Goal: Task Accomplishment & Management: Manage account settings

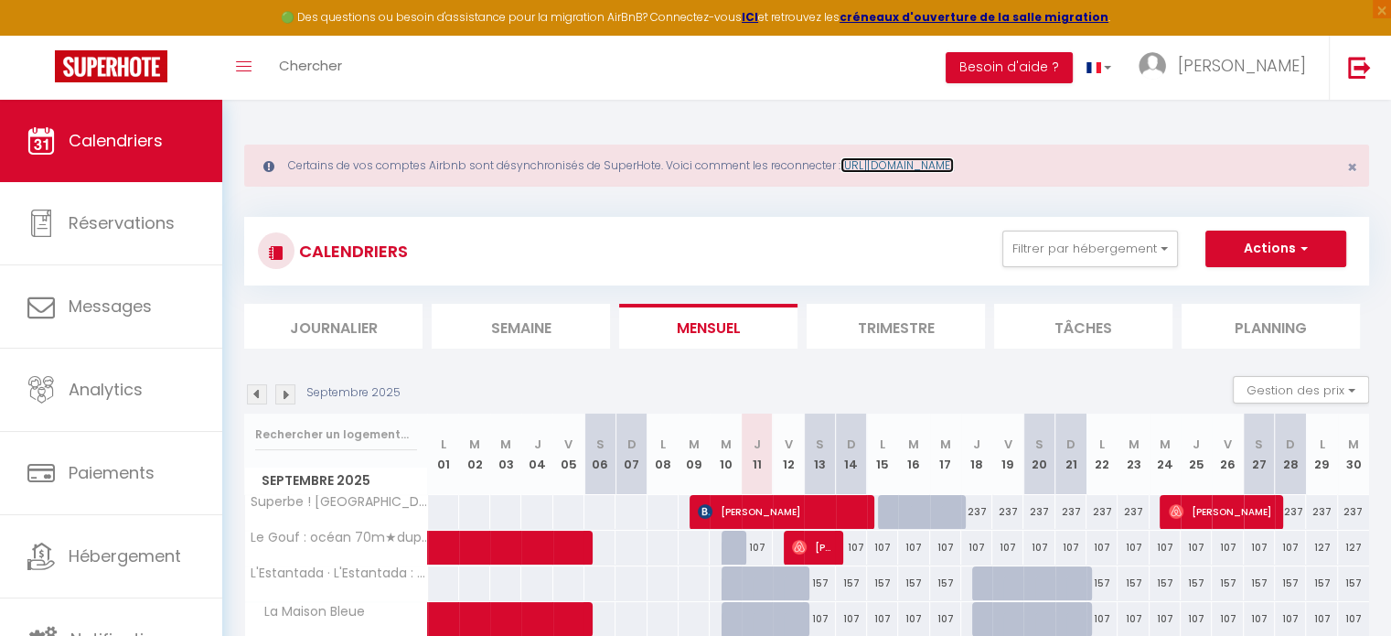
click at [951, 163] on link "[URL][DOMAIN_NAME]" at bounding box center [897, 165] width 113 height 16
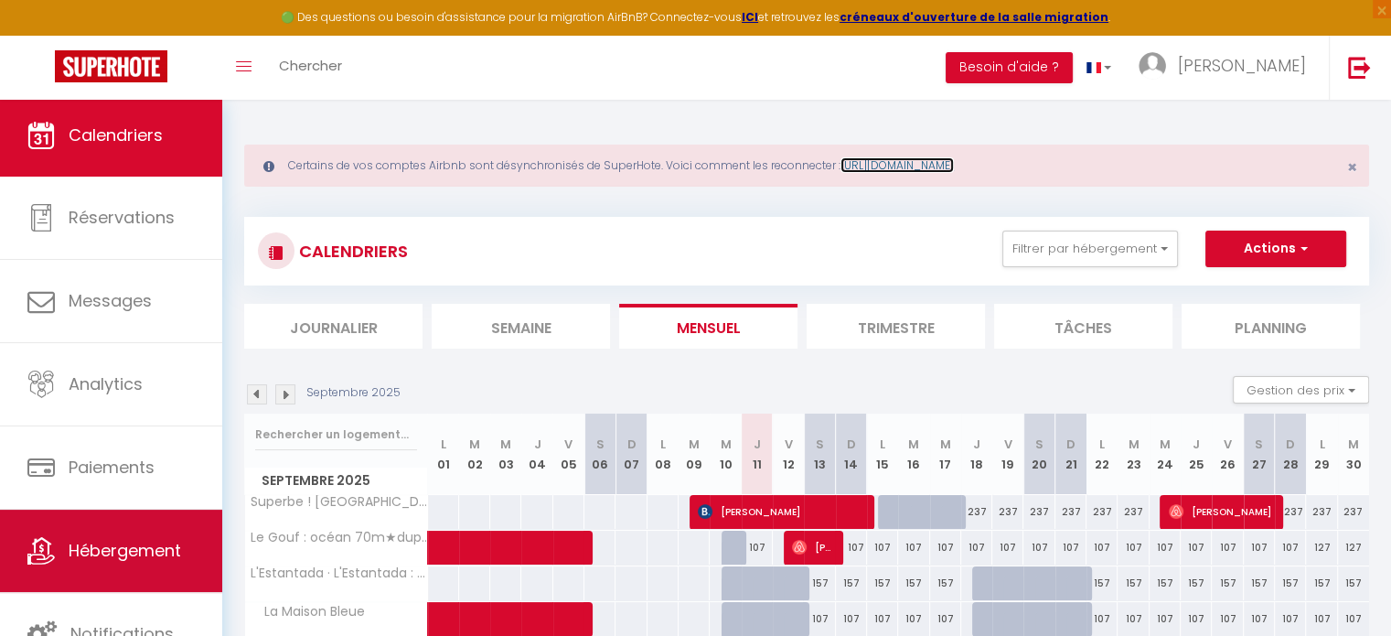
click at [143, 546] on span "Hébergement" at bounding box center [125, 550] width 113 height 23
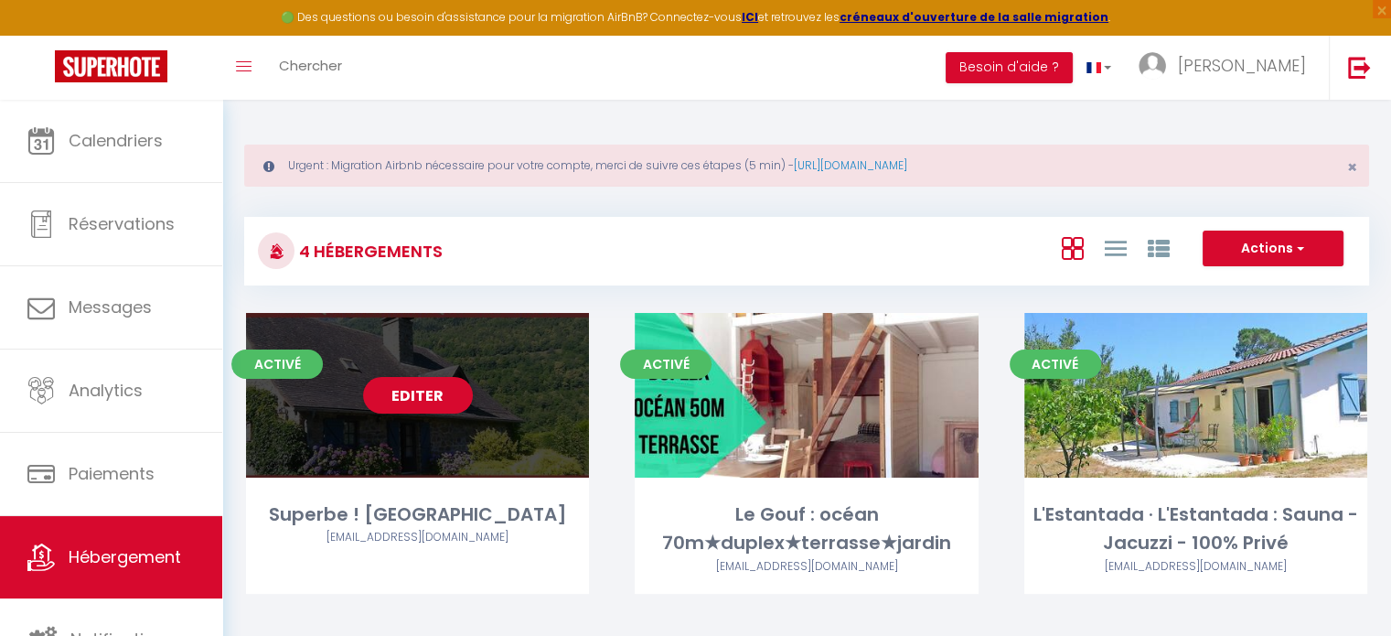
click at [491, 386] on div "Editer" at bounding box center [417, 395] width 343 height 165
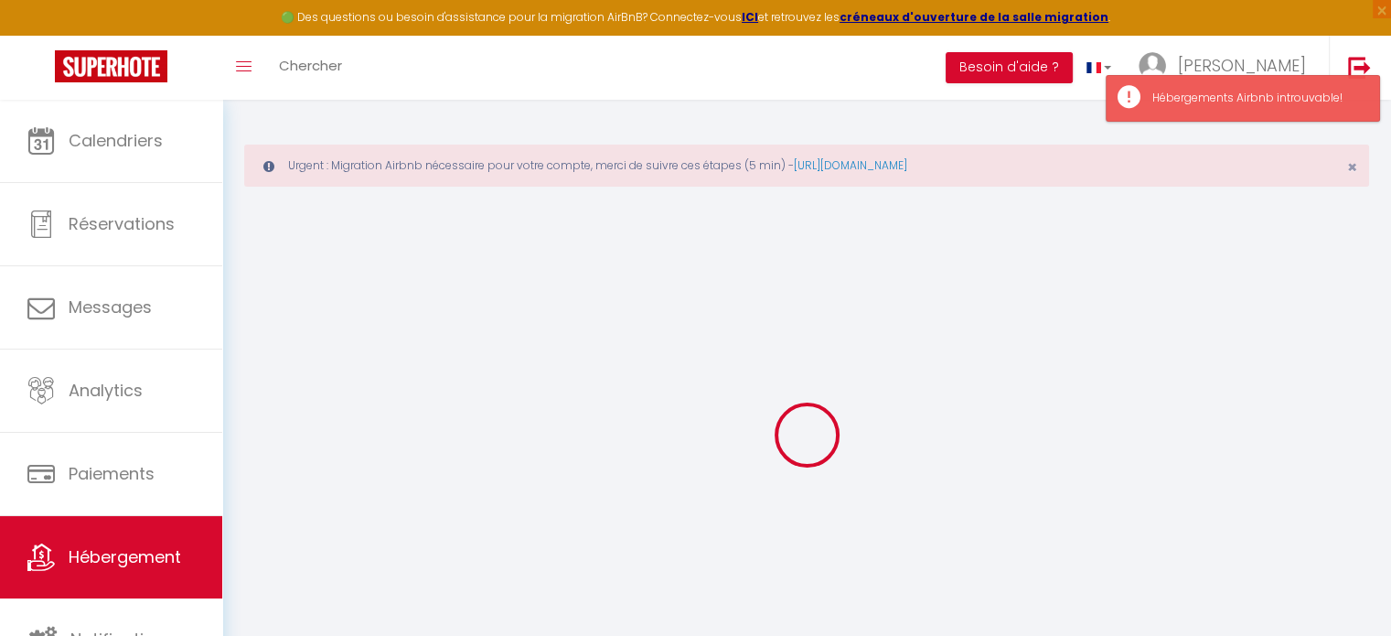
select select
checkbox input "false"
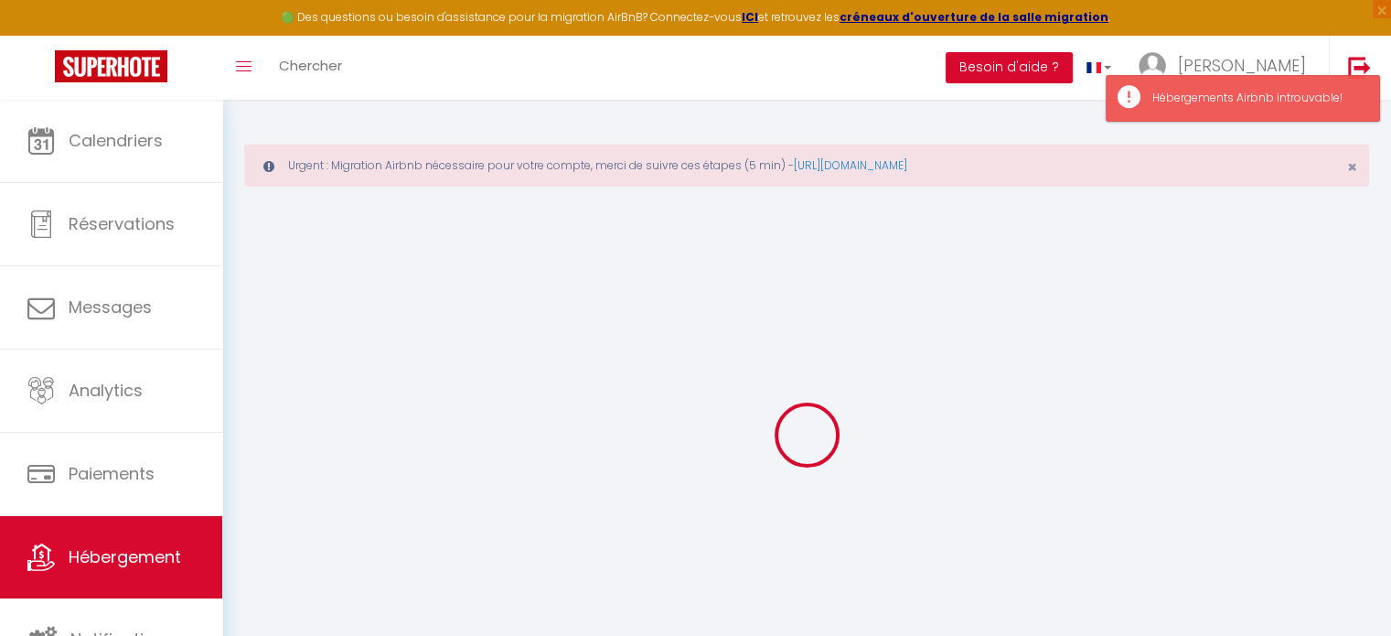
checkbox input "false"
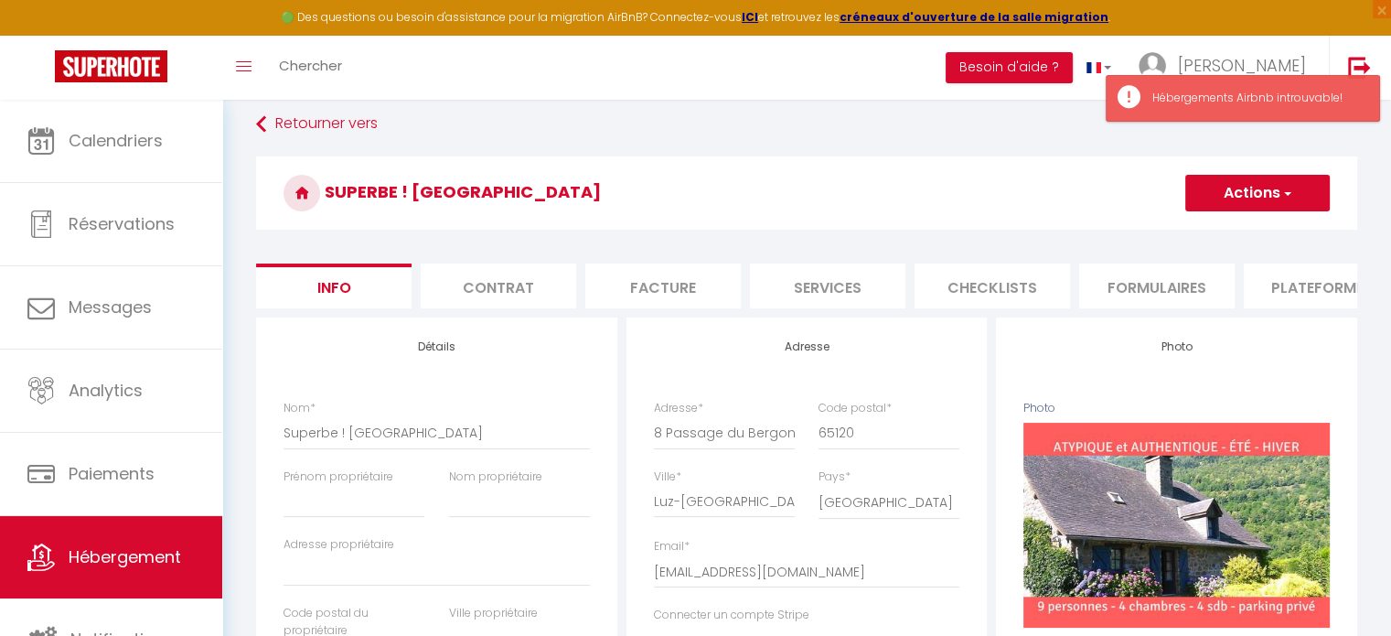
scroll to position [183, 0]
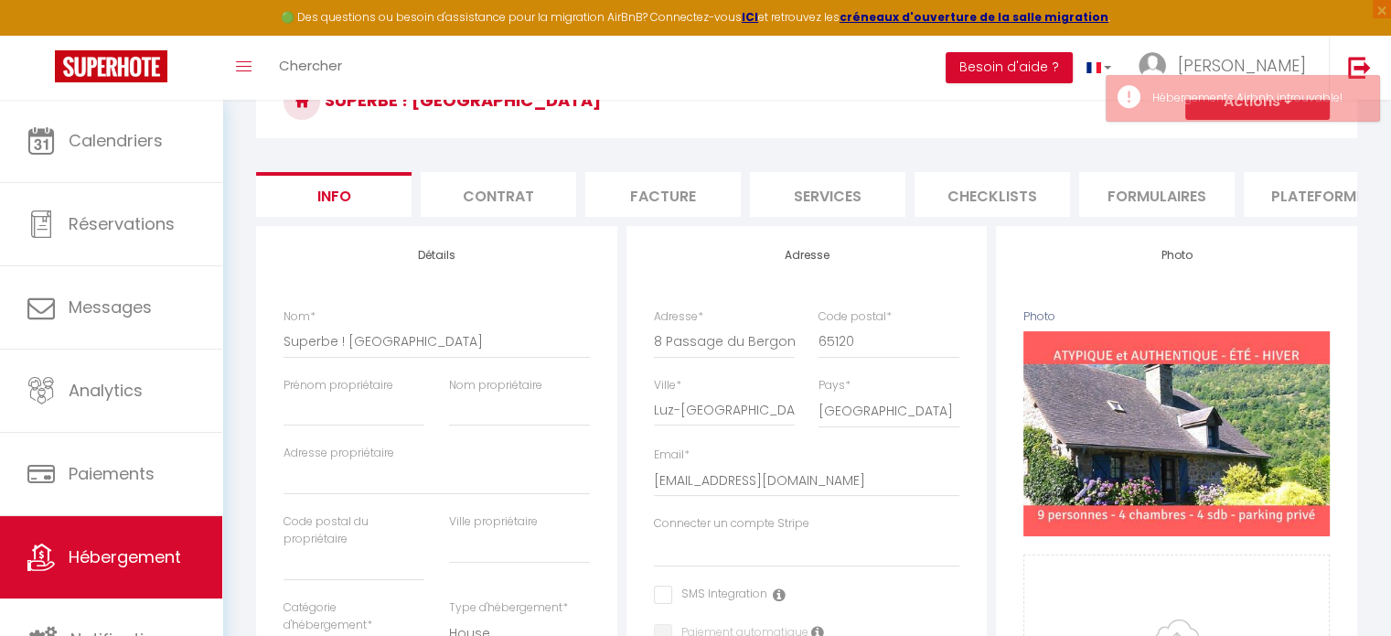
click at [1302, 195] on li "Plateformes" at bounding box center [1321, 194] width 155 height 45
select select
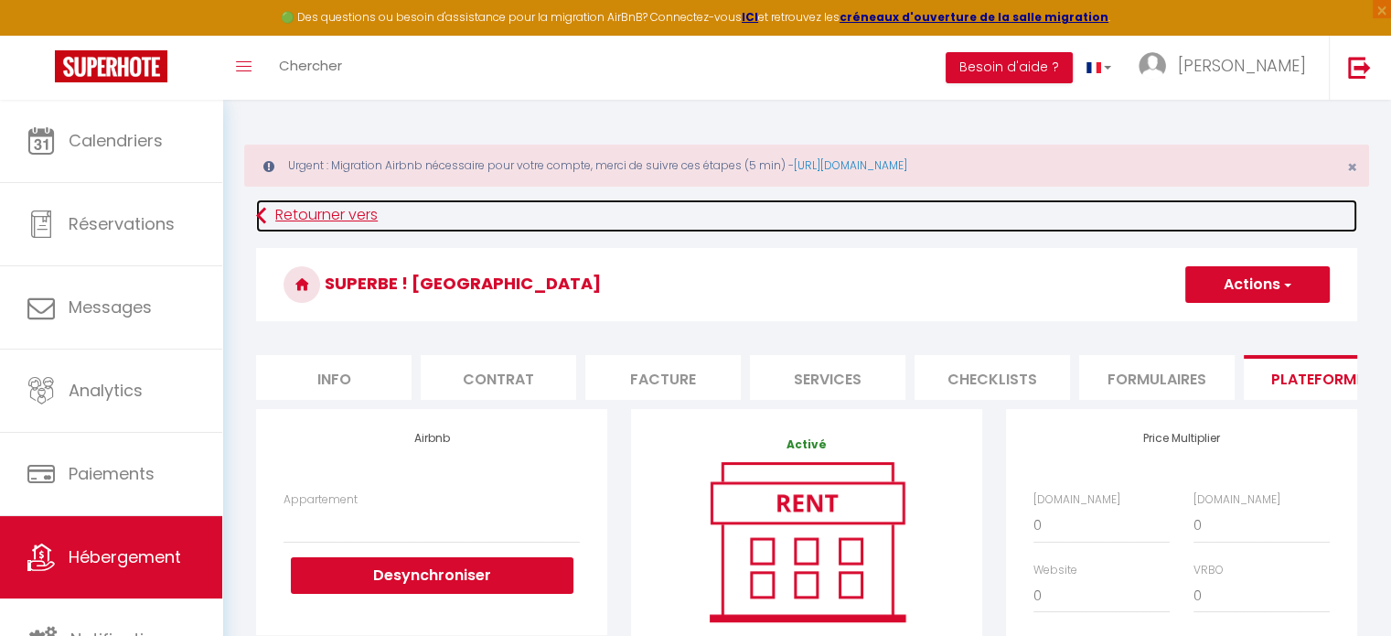
click at [339, 215] on link "Retourner vers" at bounding box center [806, 215] width 1101 height 33
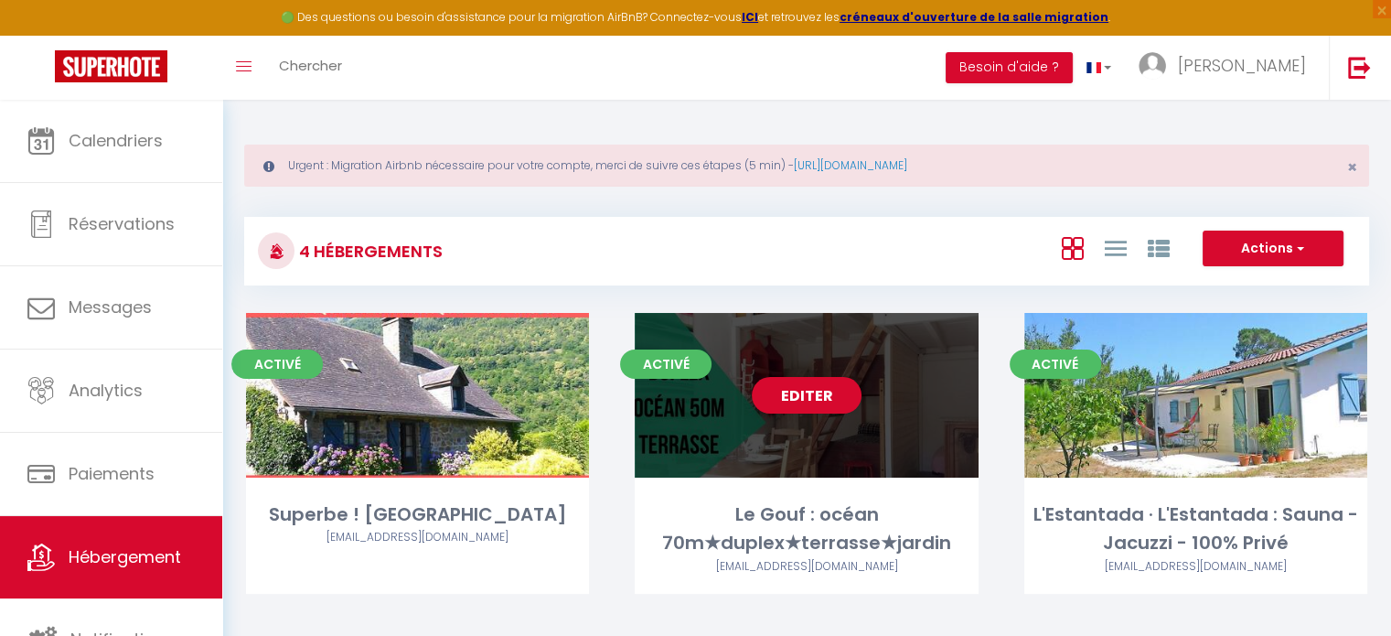
click at [913, 397] on div "Editer" at bounding box center [806, 395] width 343 height 165
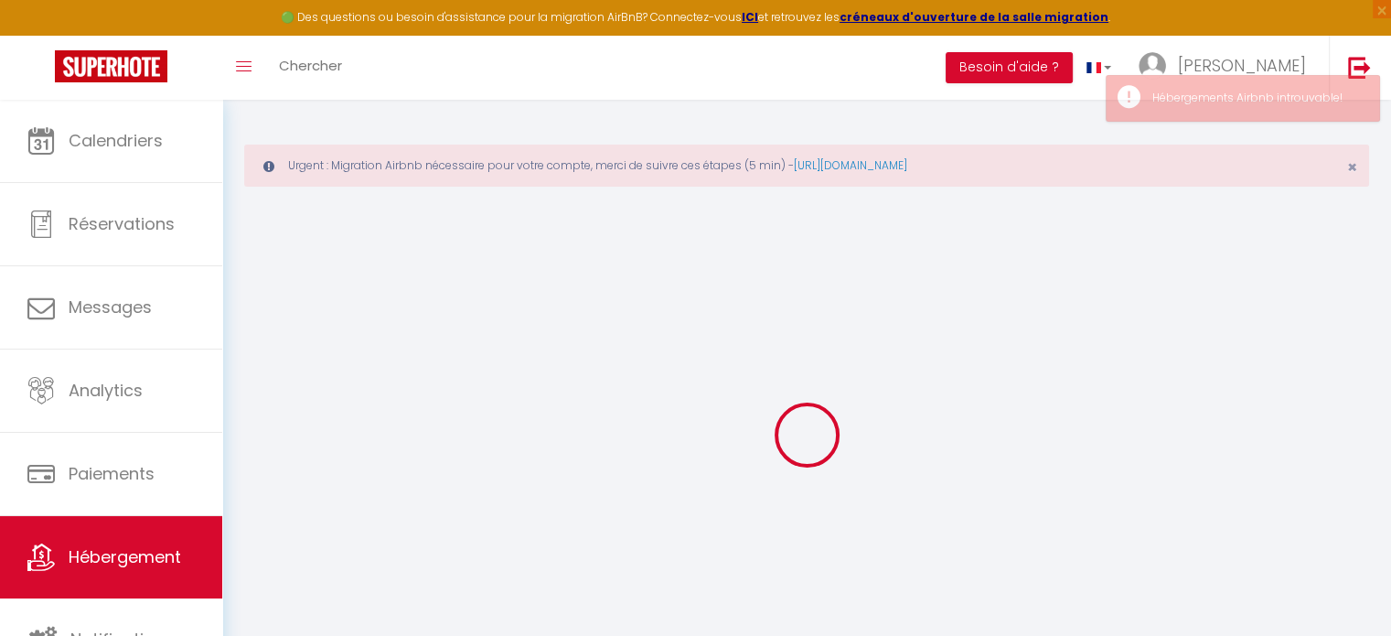
select select
select select "chalet"
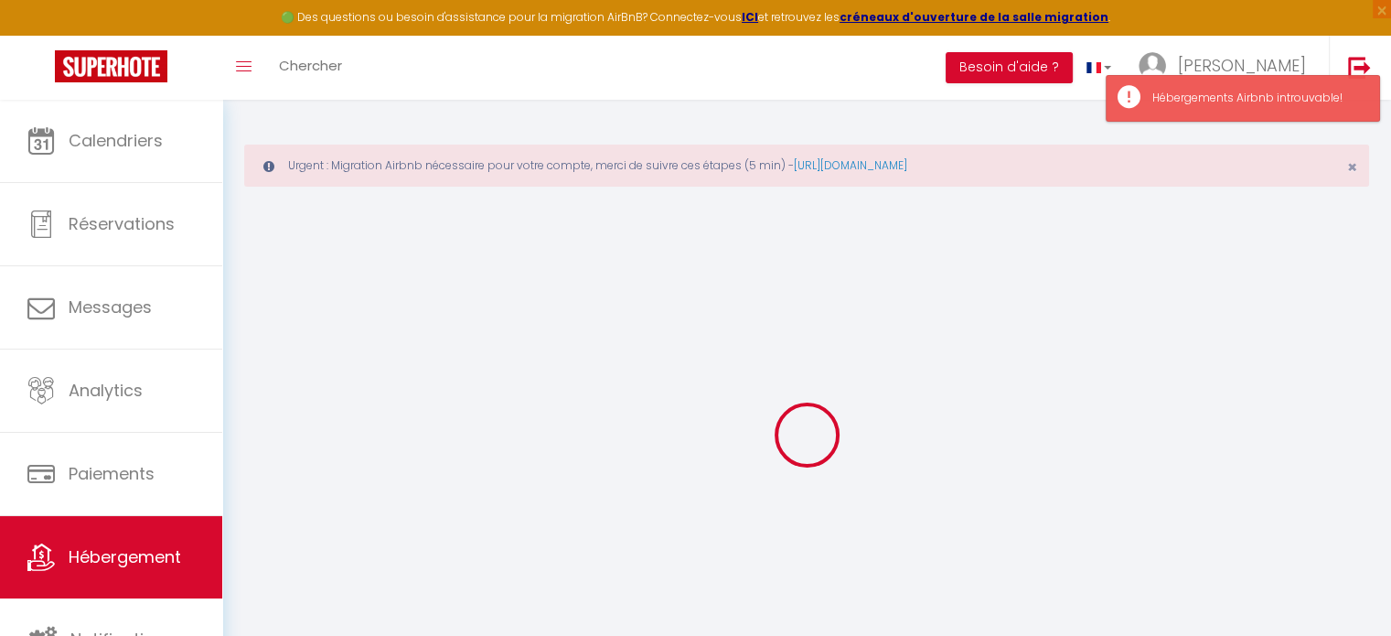
select select
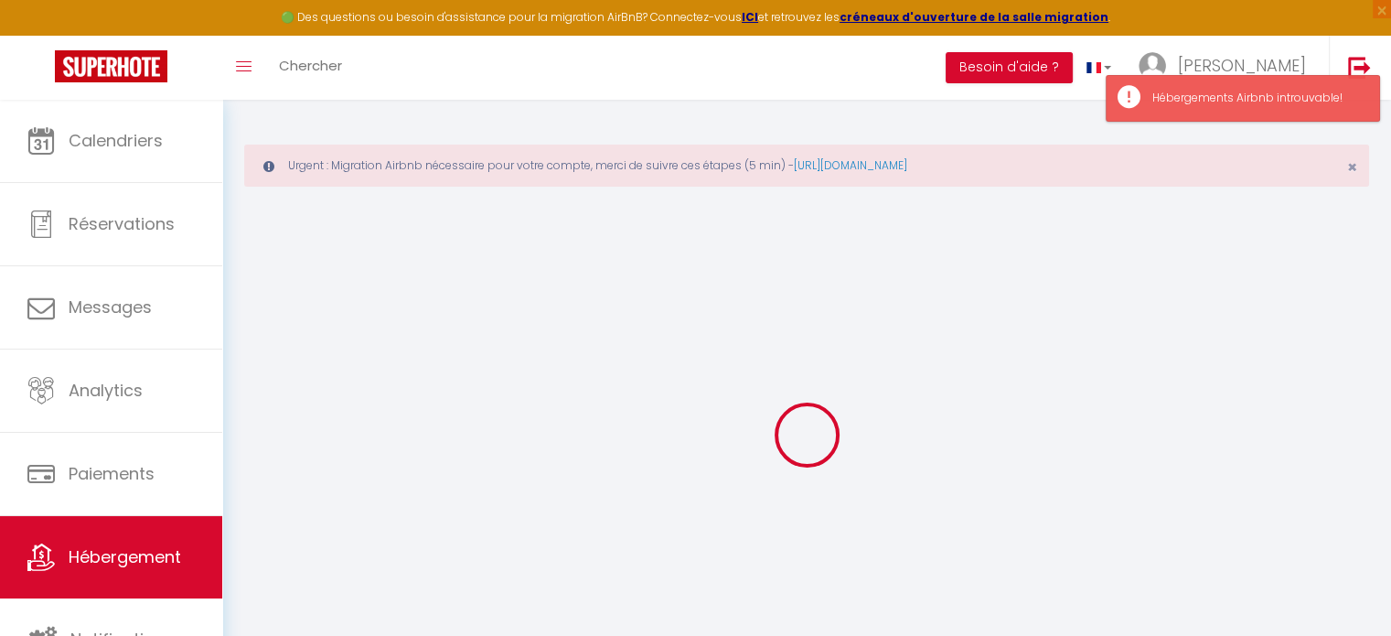
select select
checkbox input "false"
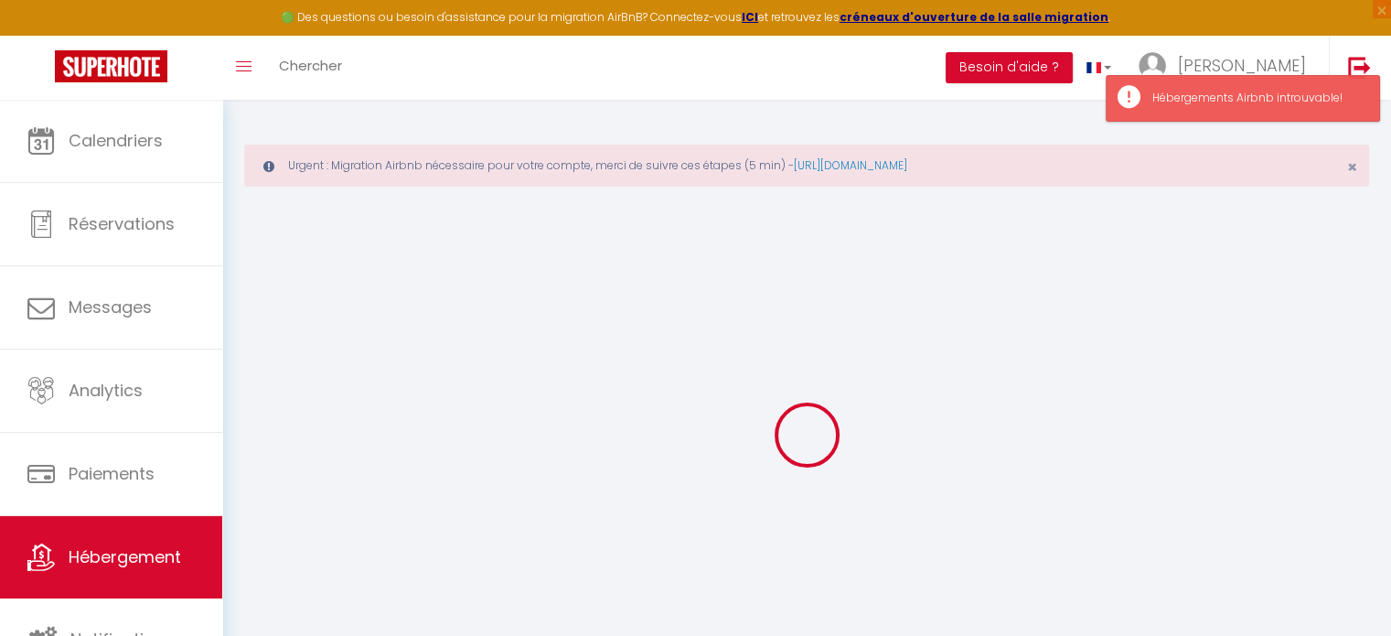
select select
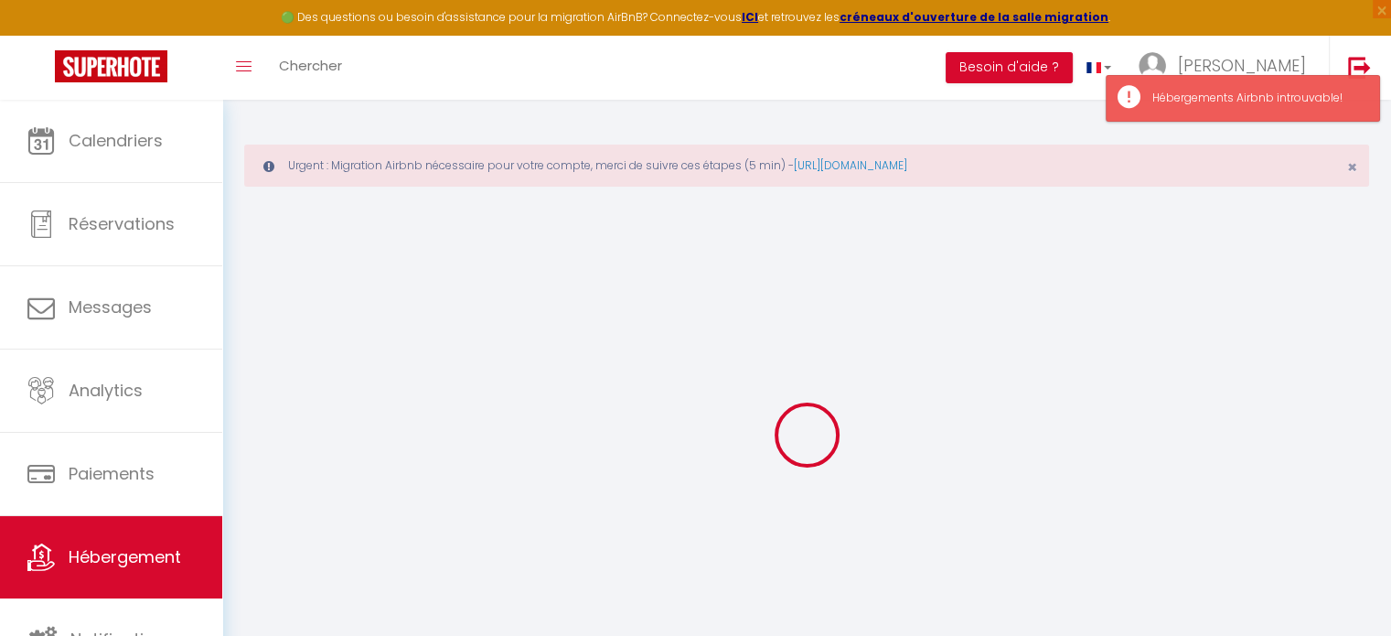
select select
checkbox input "false"
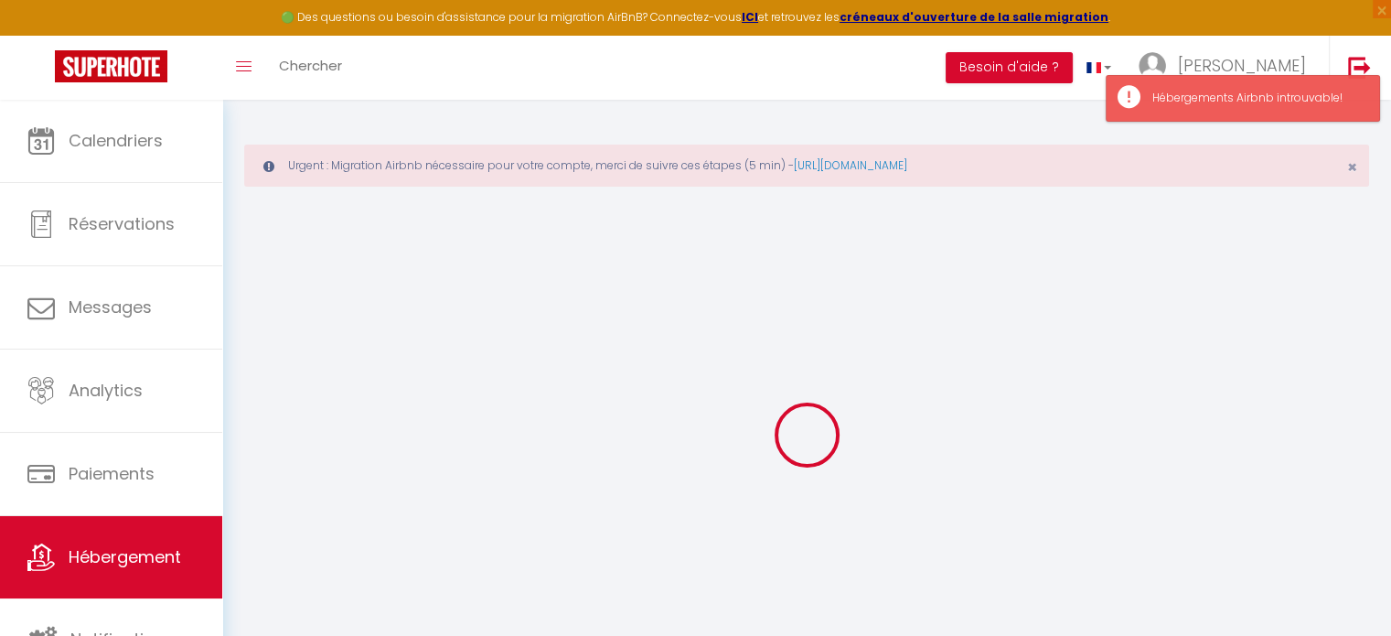
select select
checkbox input "false"
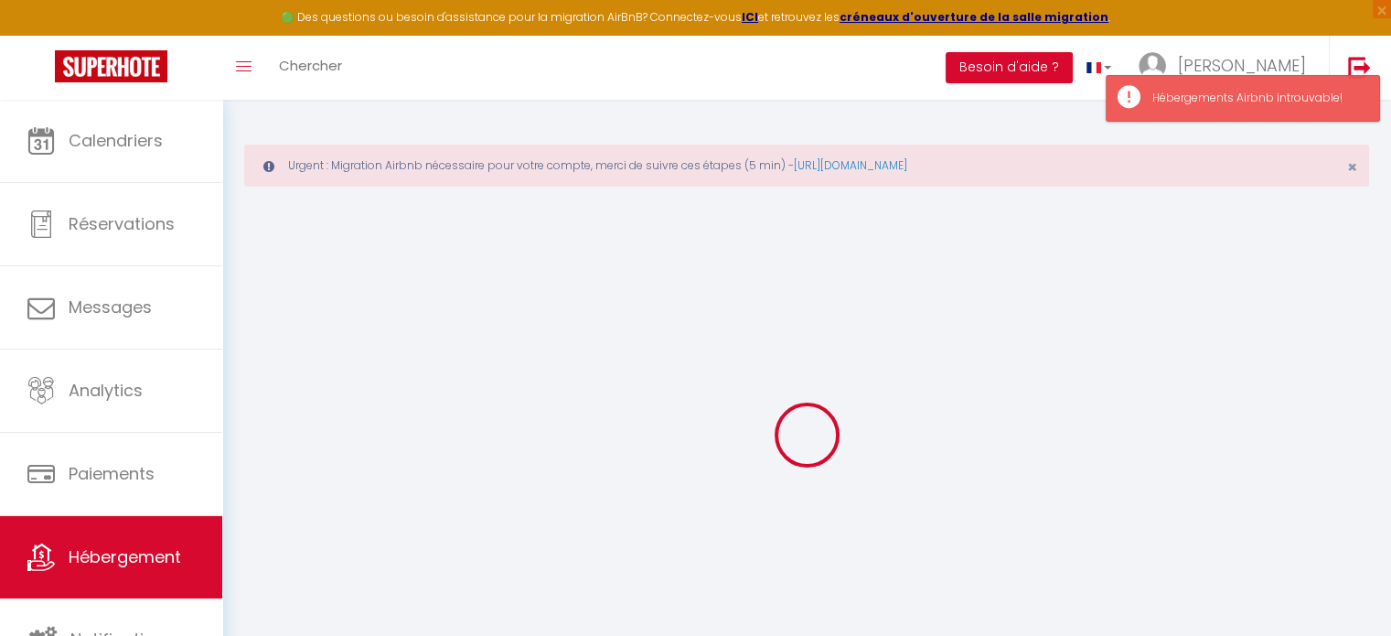
select select "18:00"
select select "23:45"
select select "12:00"
select select "30"
select select "120"
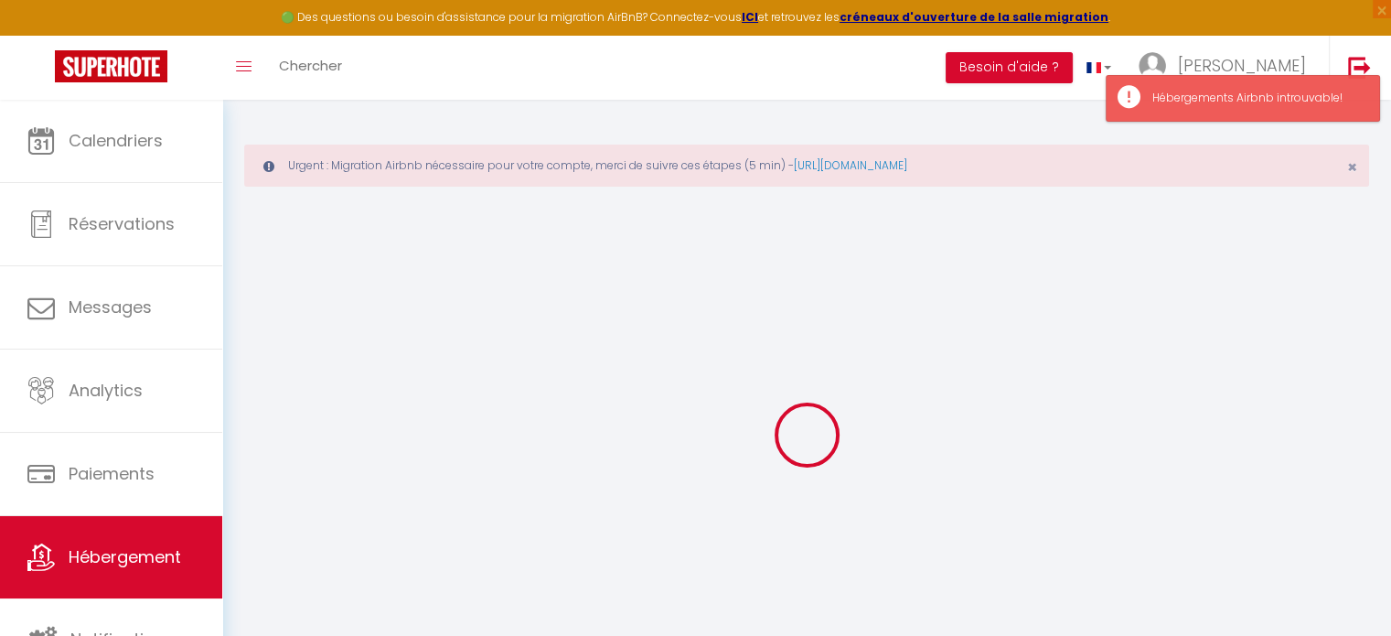
select select
checkbox input "false"
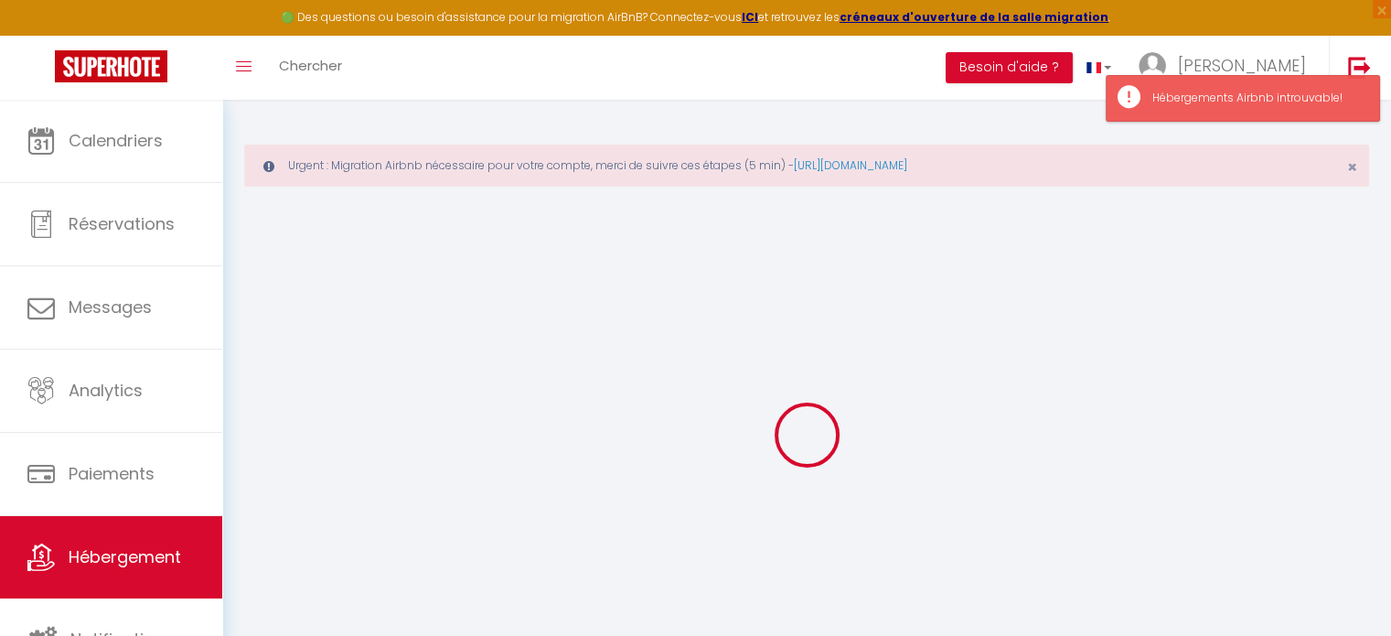
select select
checkbox input "false"
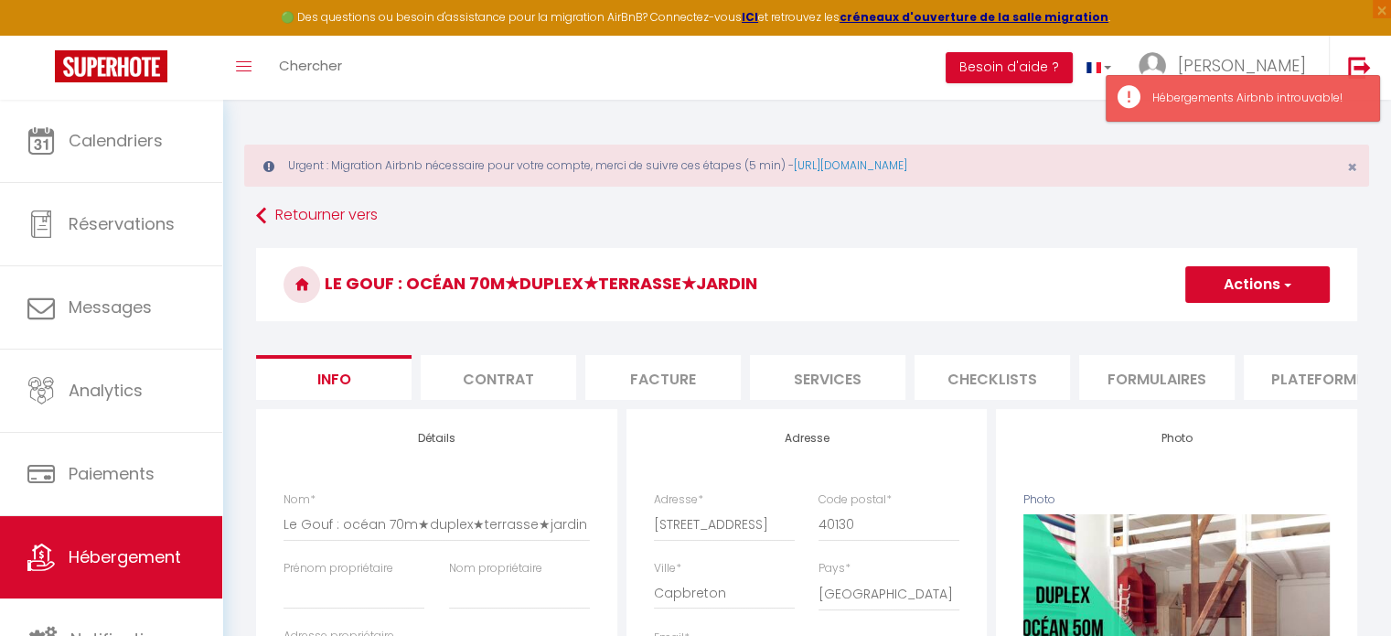
click at [1301, 381] on li "Plateformes" at bounding box center [1321, 377] width 155 height 45
select select
checkbox input "false"
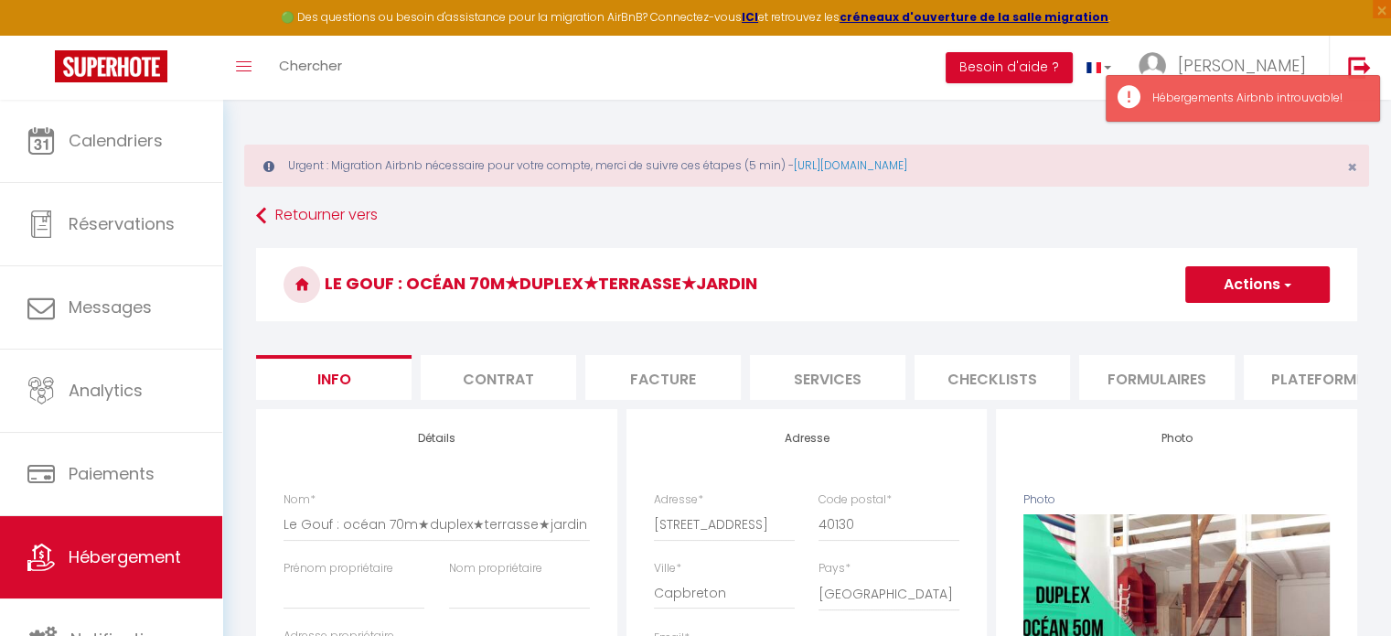
checkbox input "false"
select select
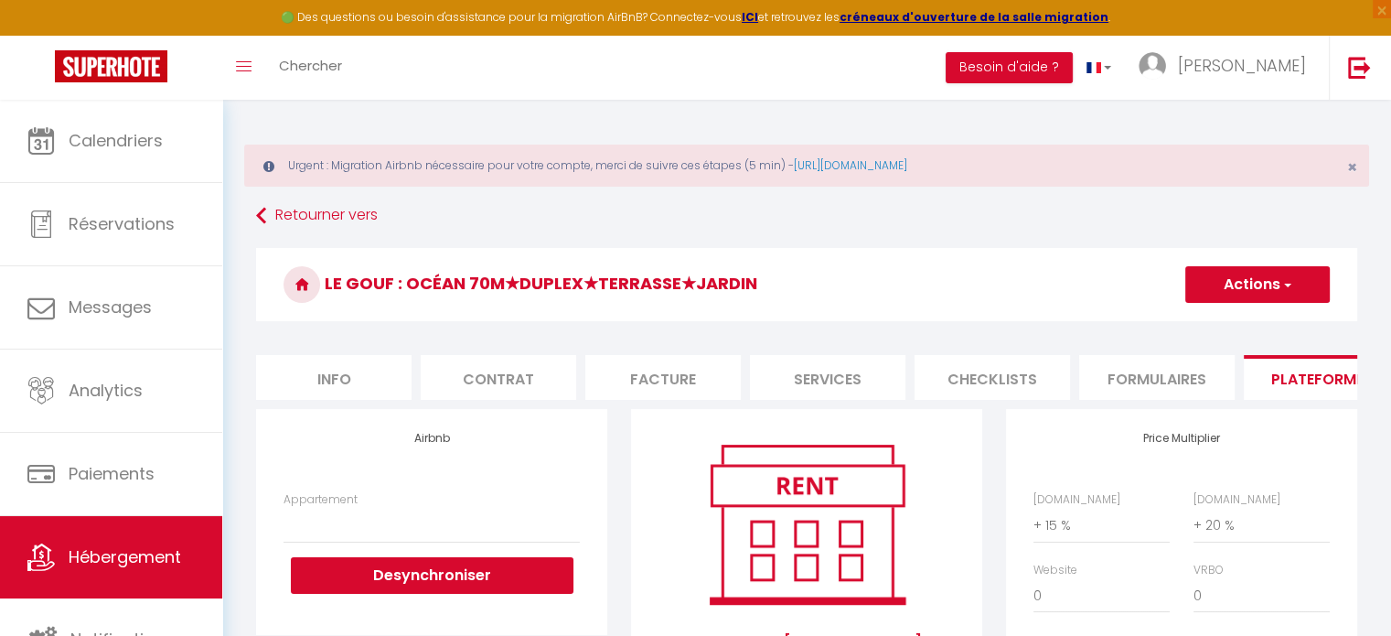
select select
checkbox input "false"
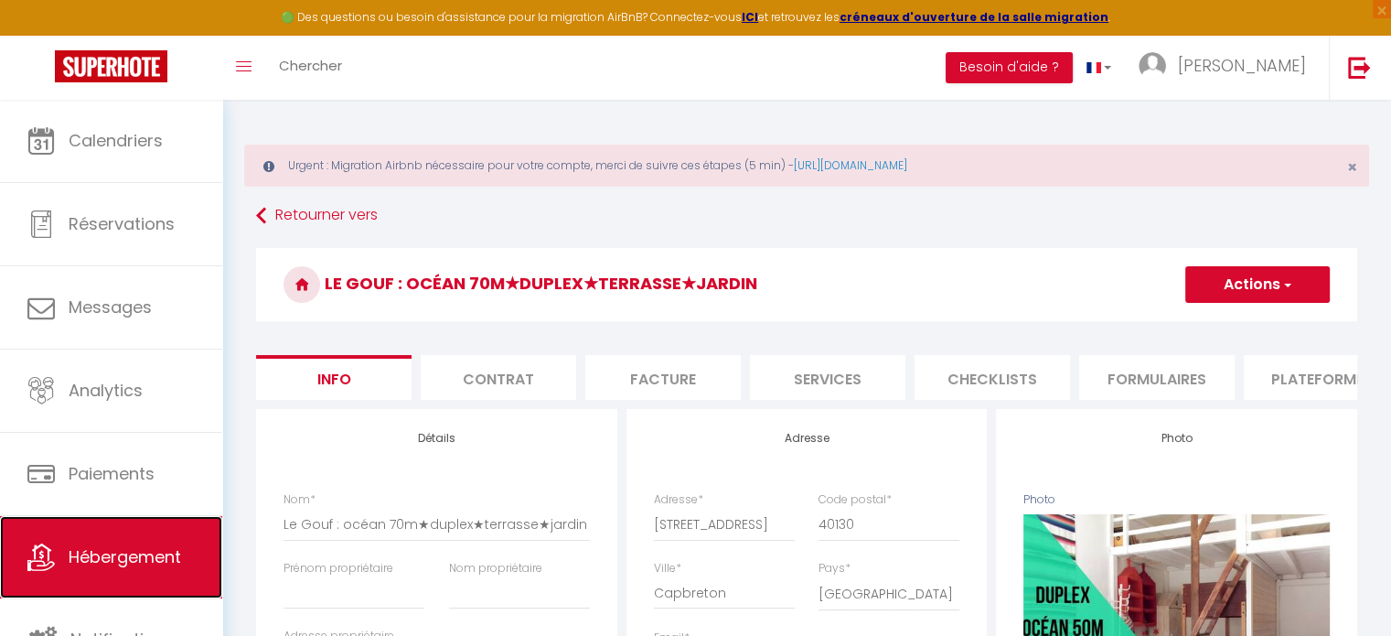
click at [168, 545] on span "Hébergement" at bounding box center [125, 556] width 113 height 23
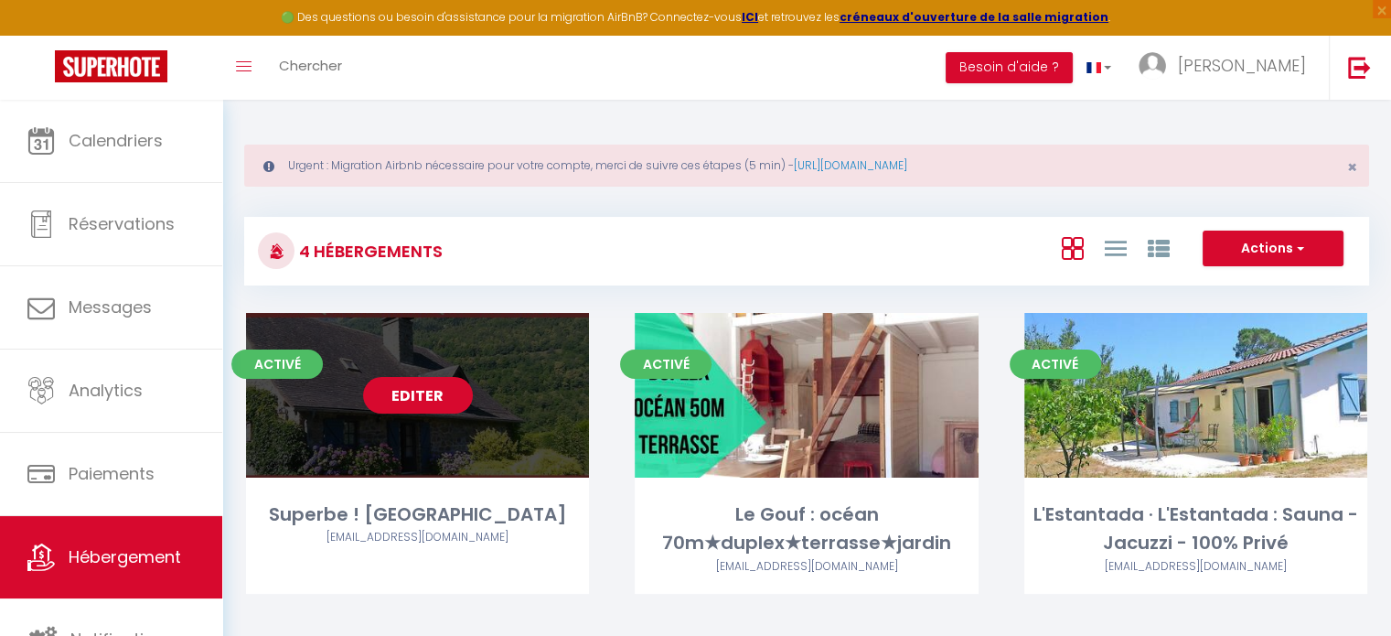
click at [431, 412] on link "Editer" at bounding box center [418, 395] width 110 height 37
select select "3"
select select "2"
select select "1"
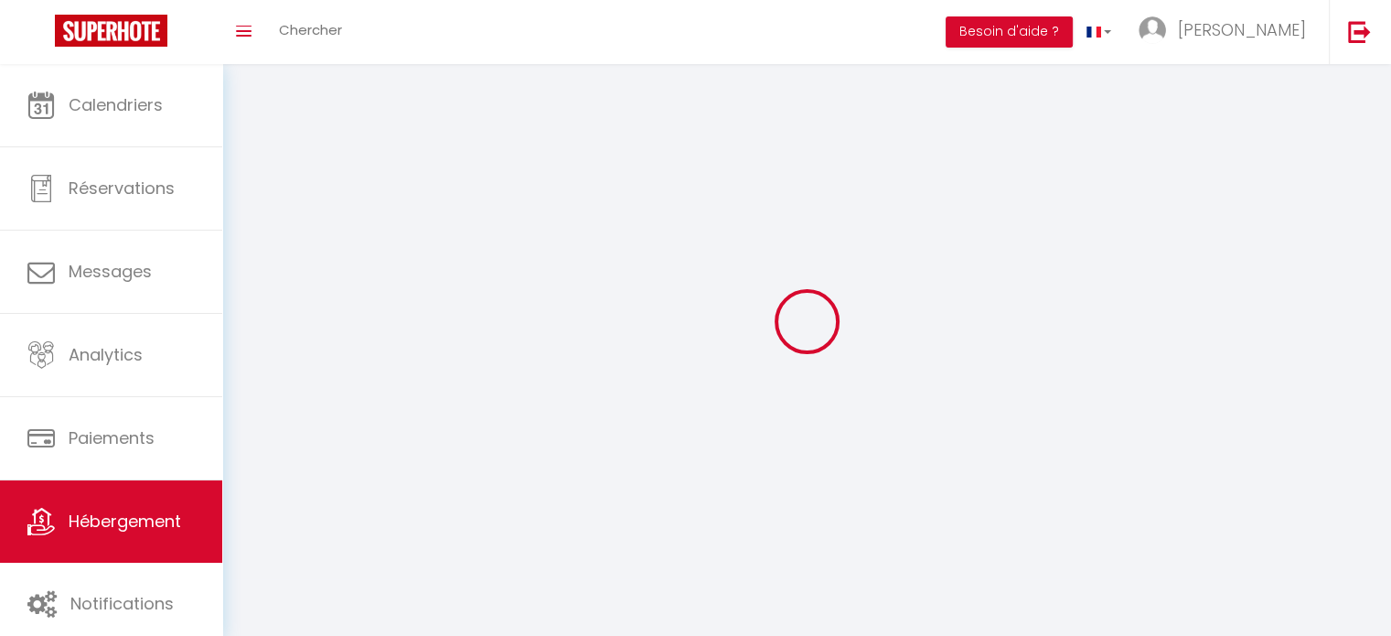
select select
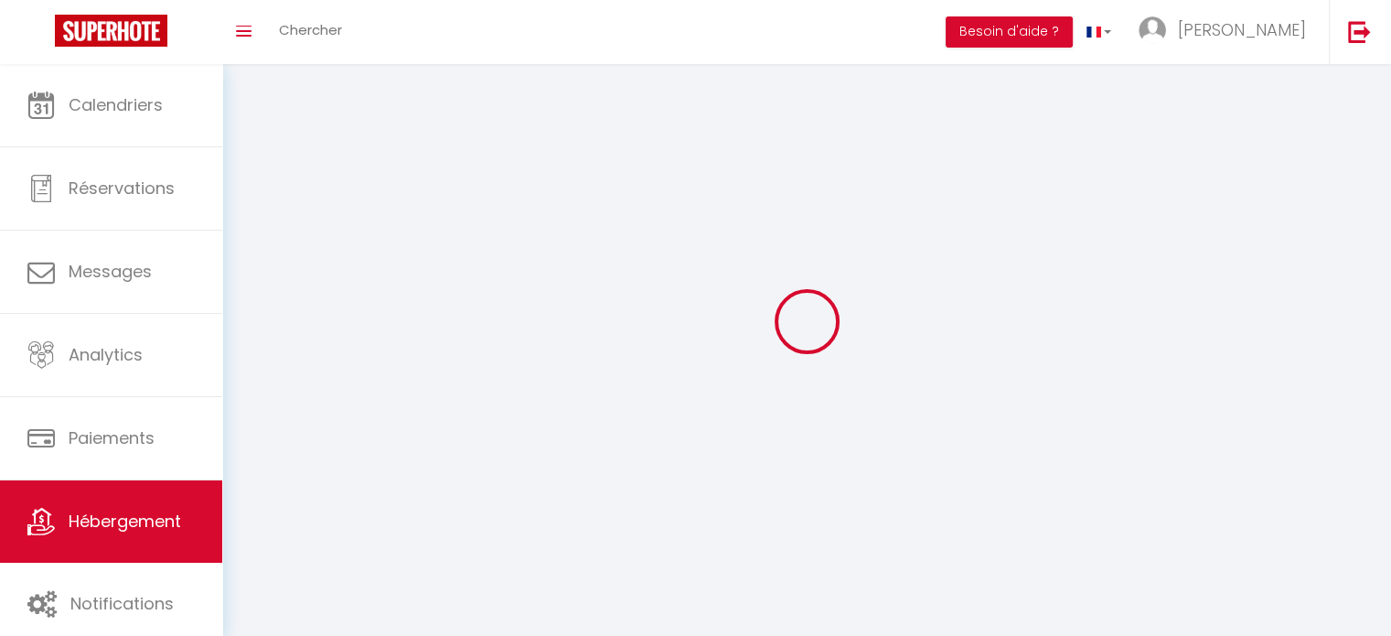
select select
checkbox input "false"
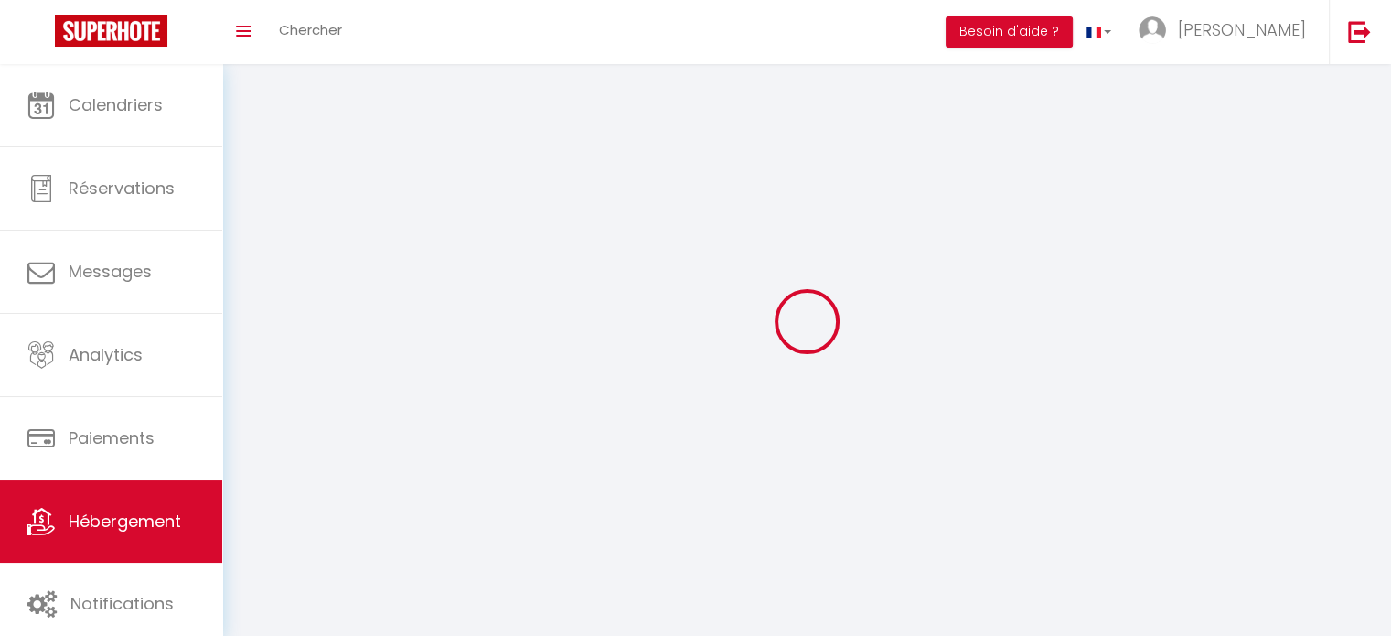
select select
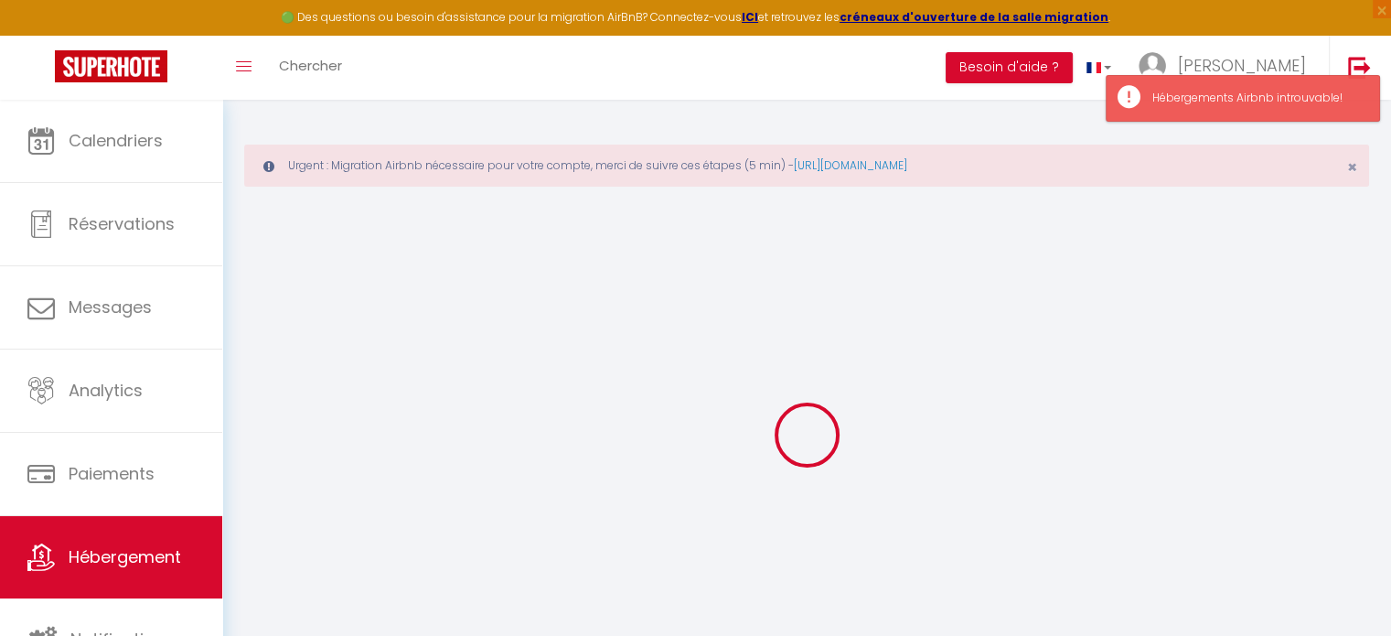
select select
checkbox input "false"
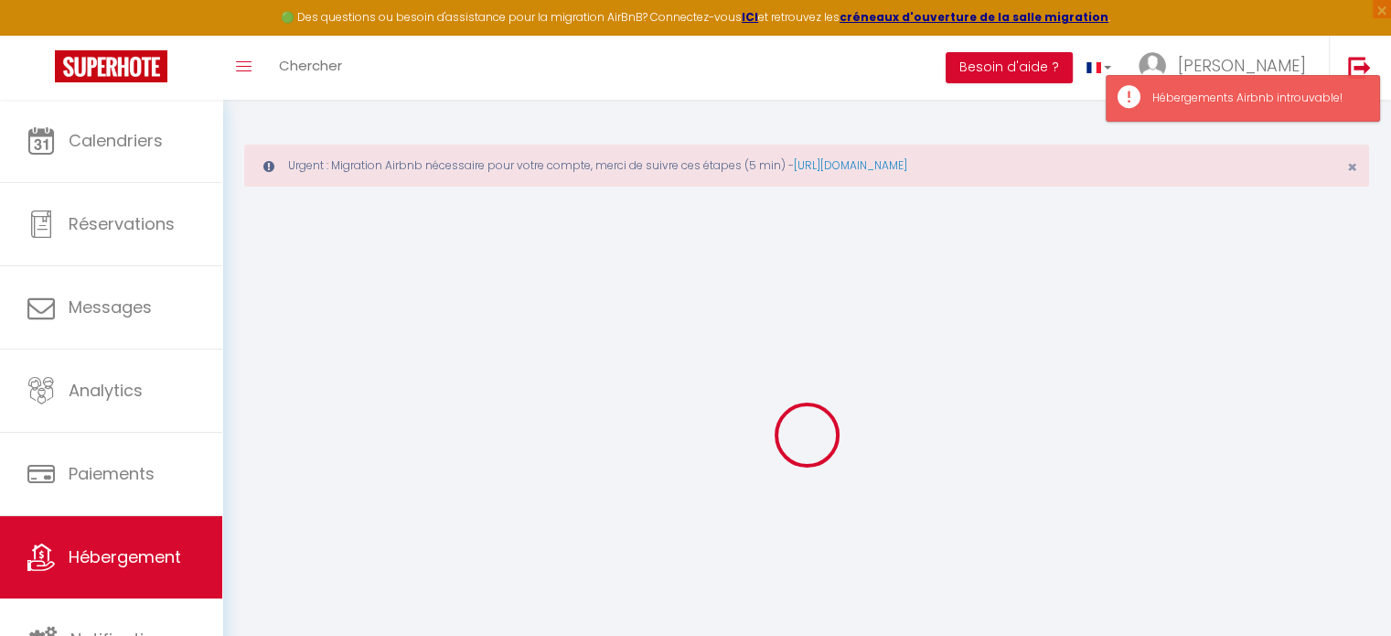
checkbox input "false"
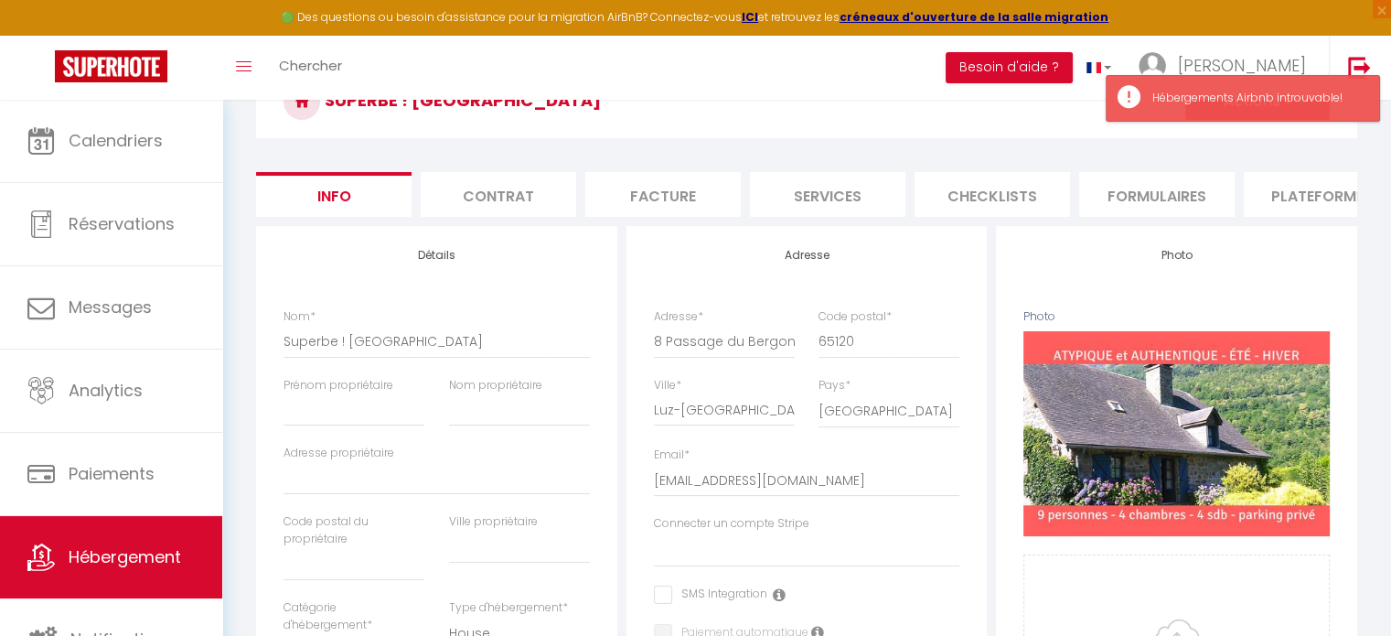
scroll to position [91, 0]
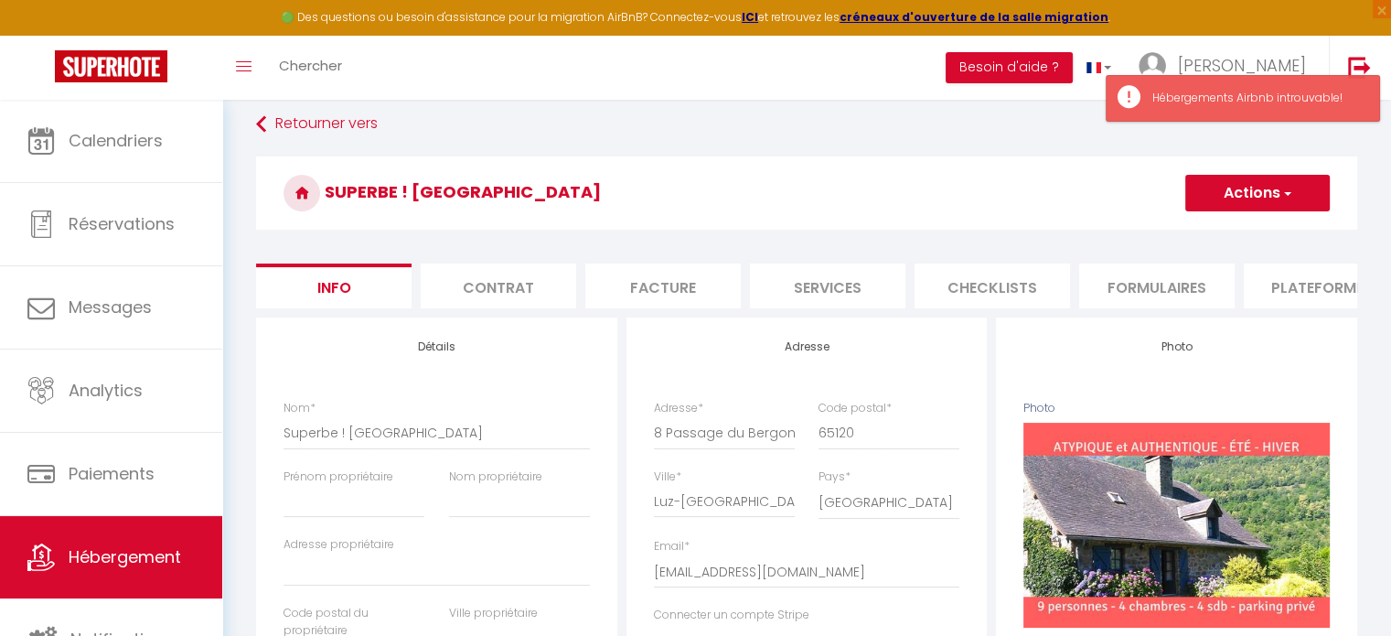
click at [1313, 284] on li "Plateformes" at bounding box center [1321, 285] width 155 height 45
select select
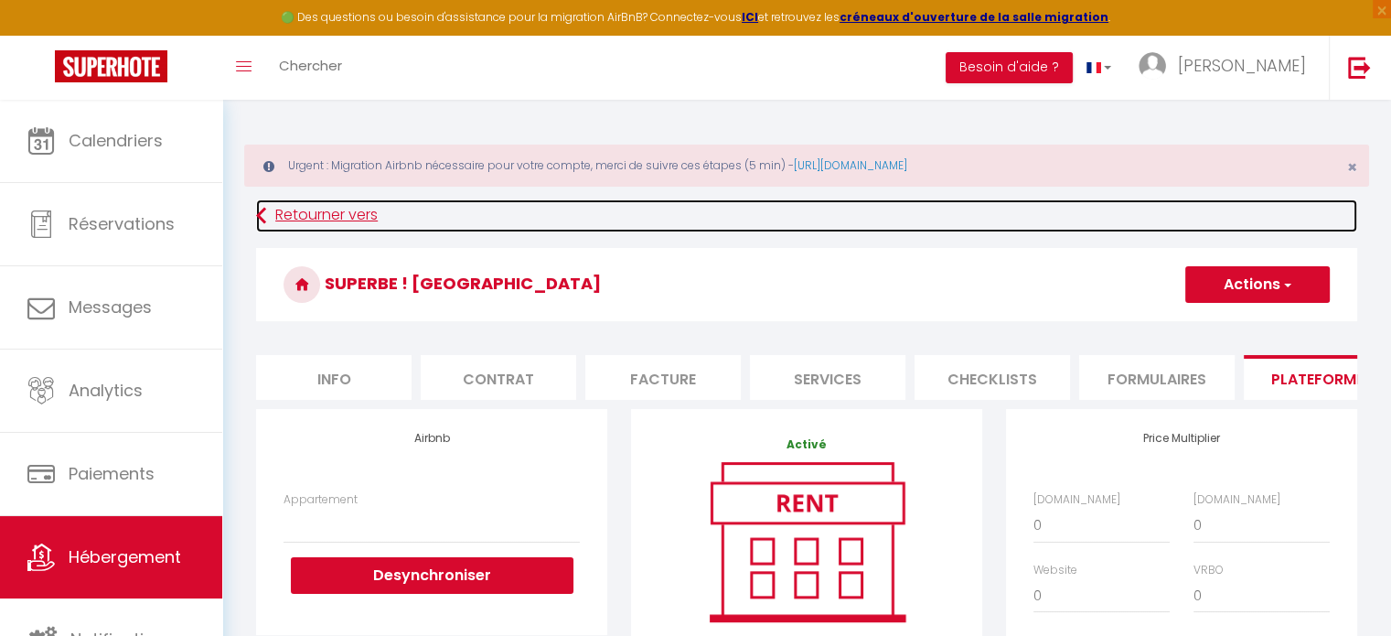
click at [325, 209] on link "Retourner vers" at bounding box center [806, 215] width 1101 height 33
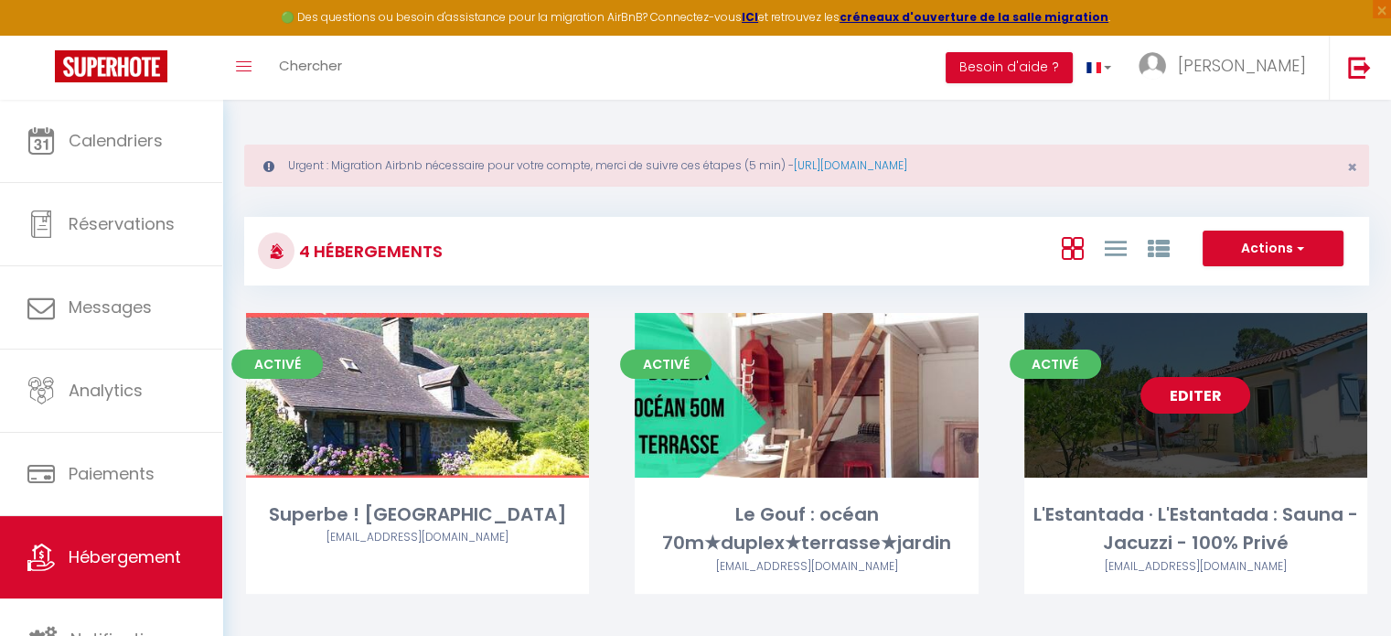
click at [1173, 383] on link "Editer" at bounding box center [1196, 395] width 110 height 37
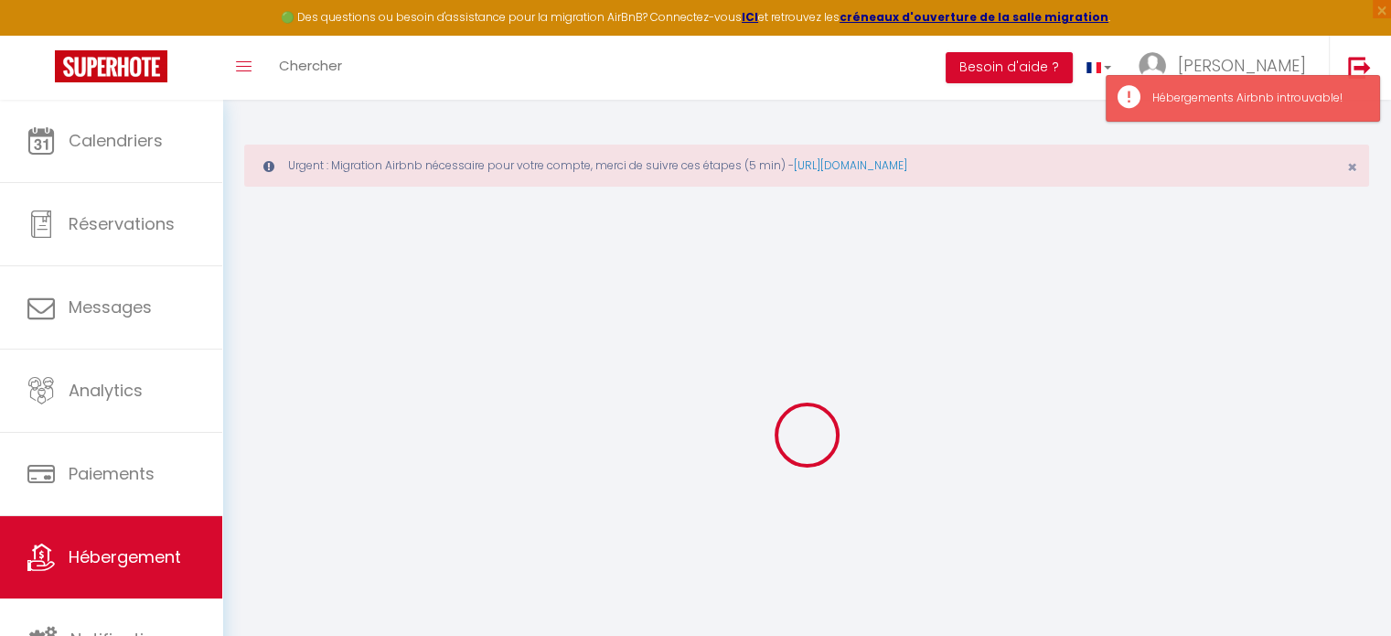
select select
checkbox input "false"
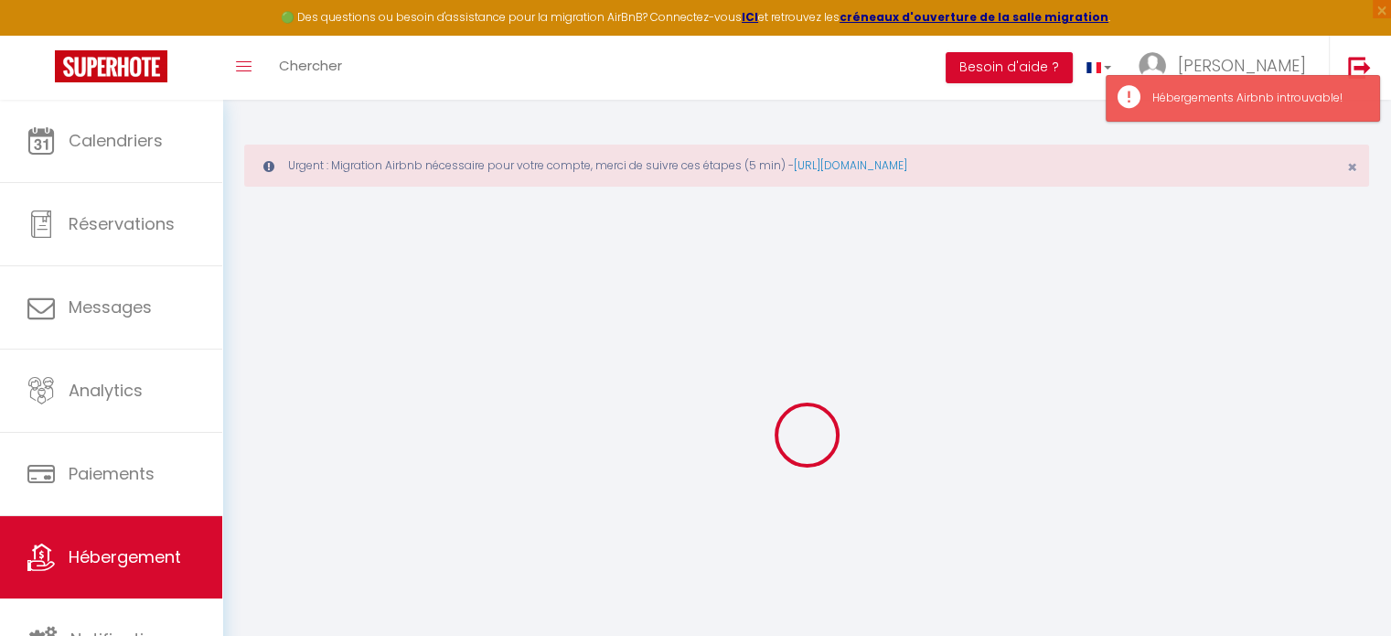
checkbox input "false"
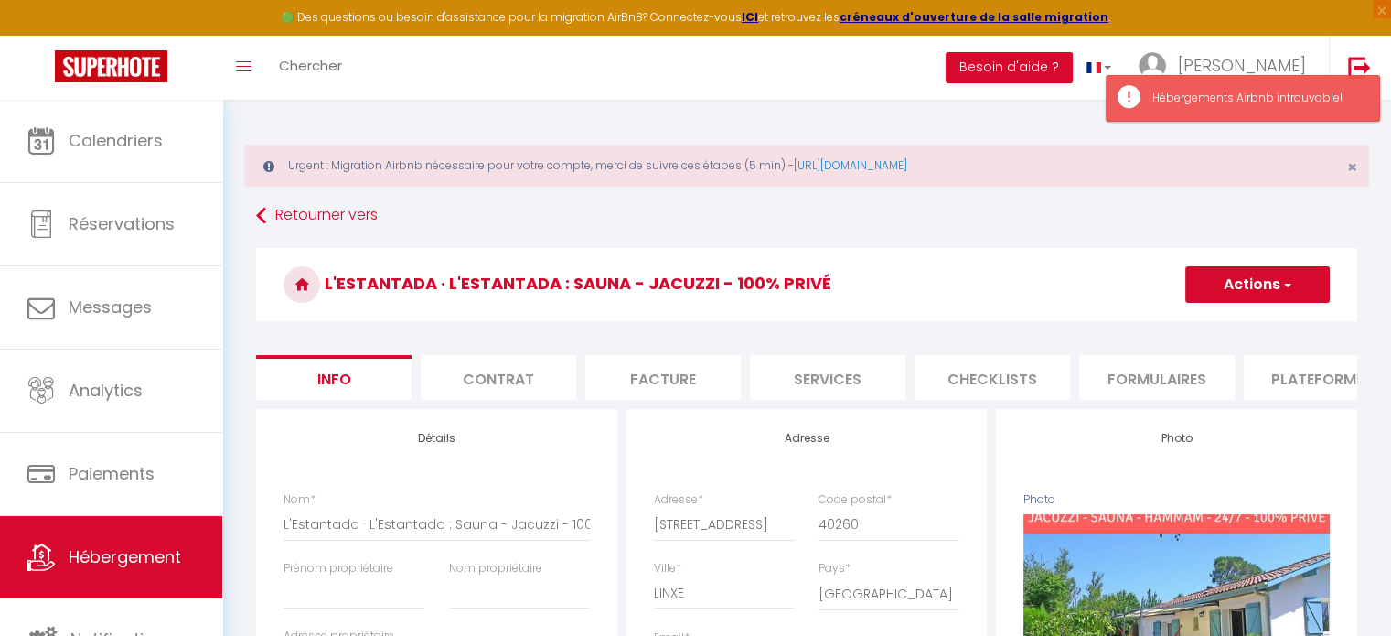
click at [1302, 375] on li "Plateformes" at bounding box center [1321, 377] width 155 height 45
select select
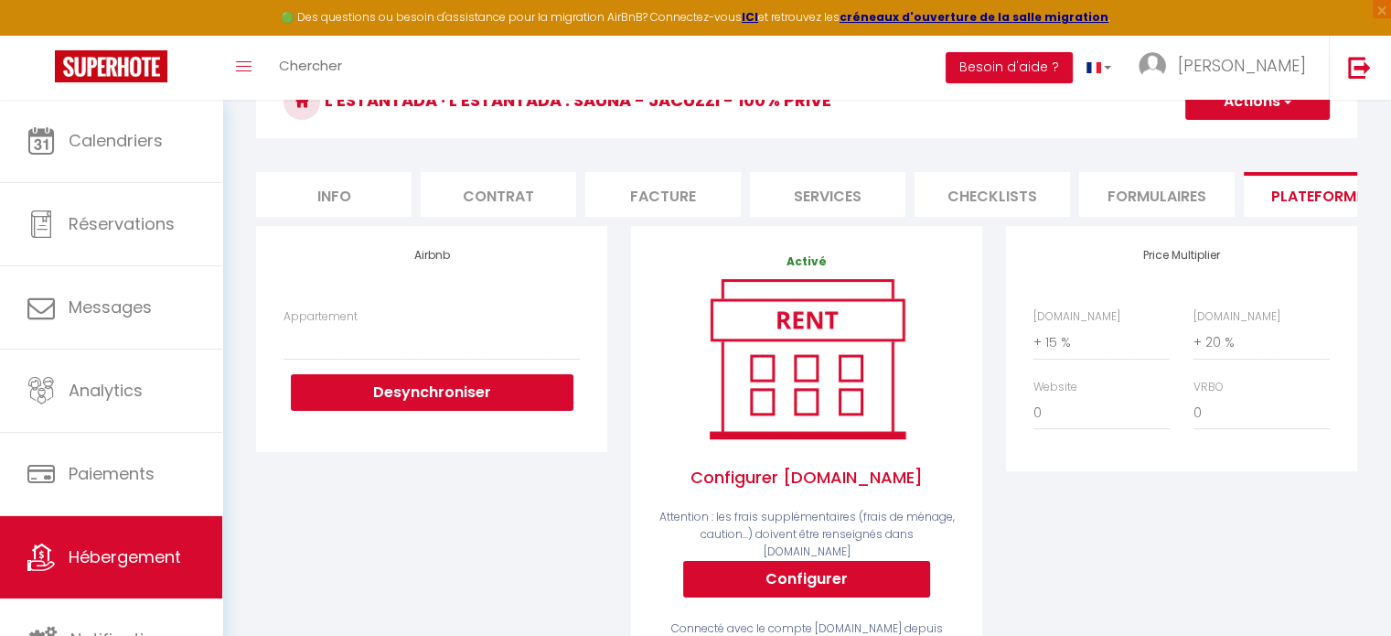
scroll to position [91, 0]
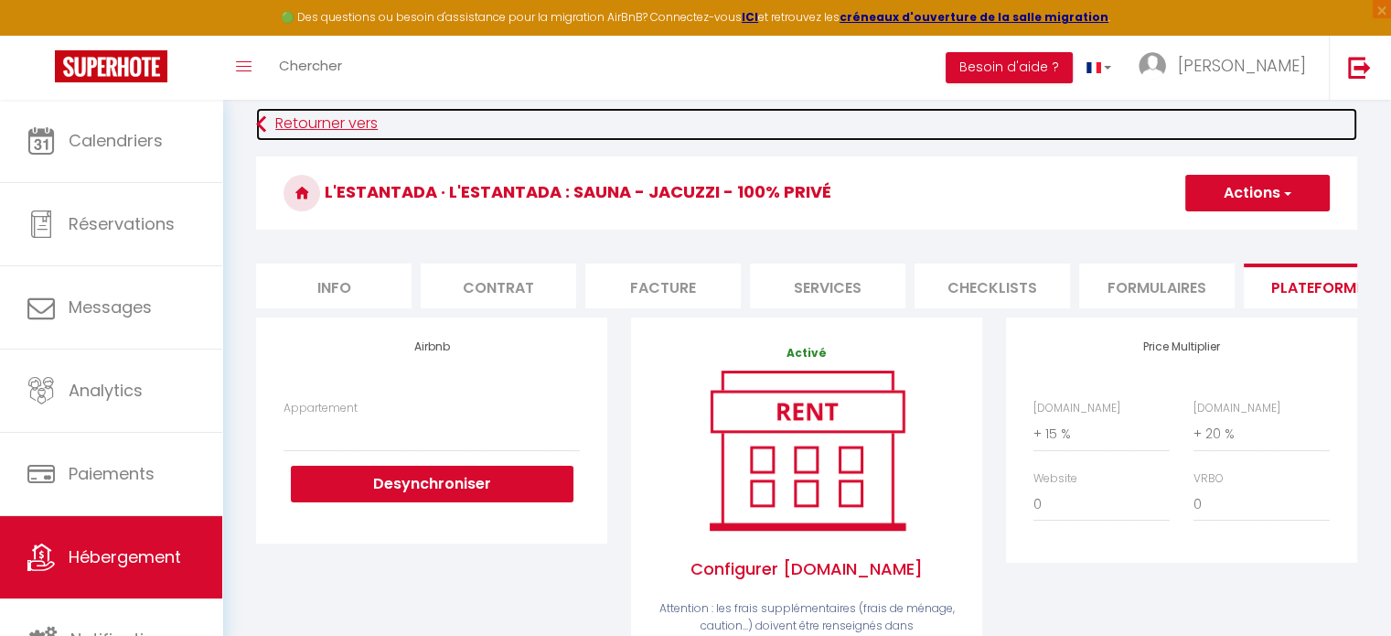
click at [307, 117] on link "Retourner vers" at bounding box center [806, 124] width 1101 height 33
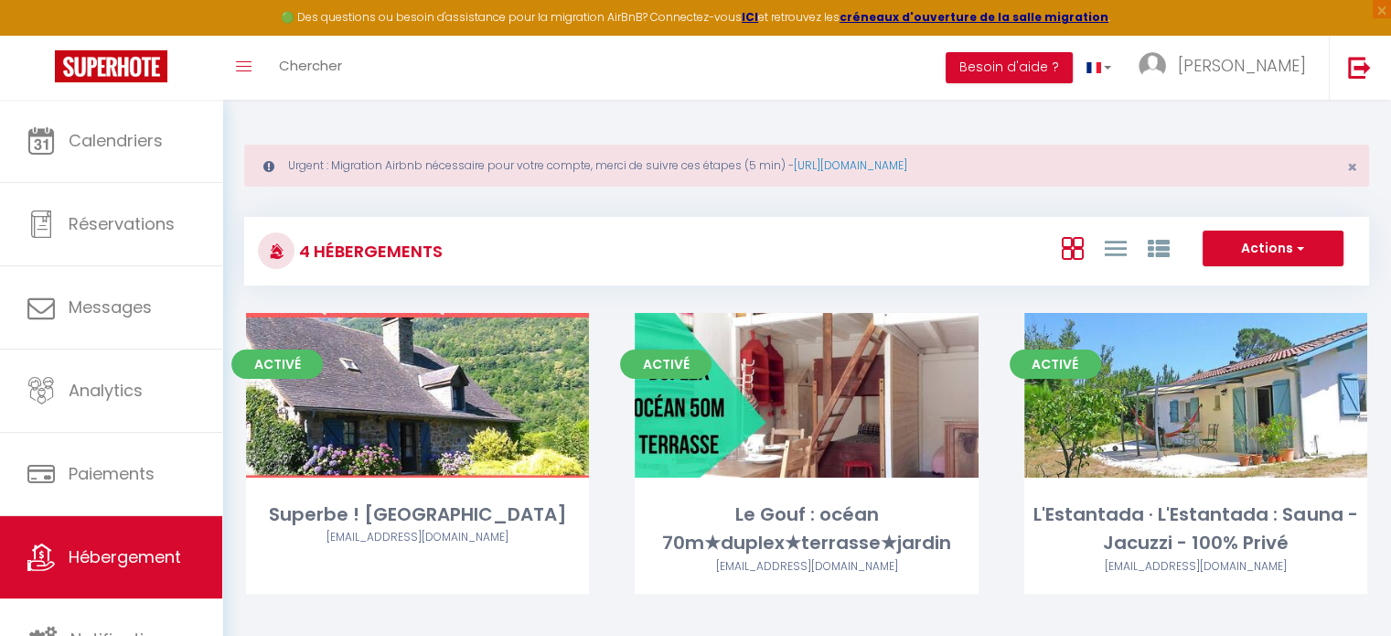
scroll to position [322, 0]
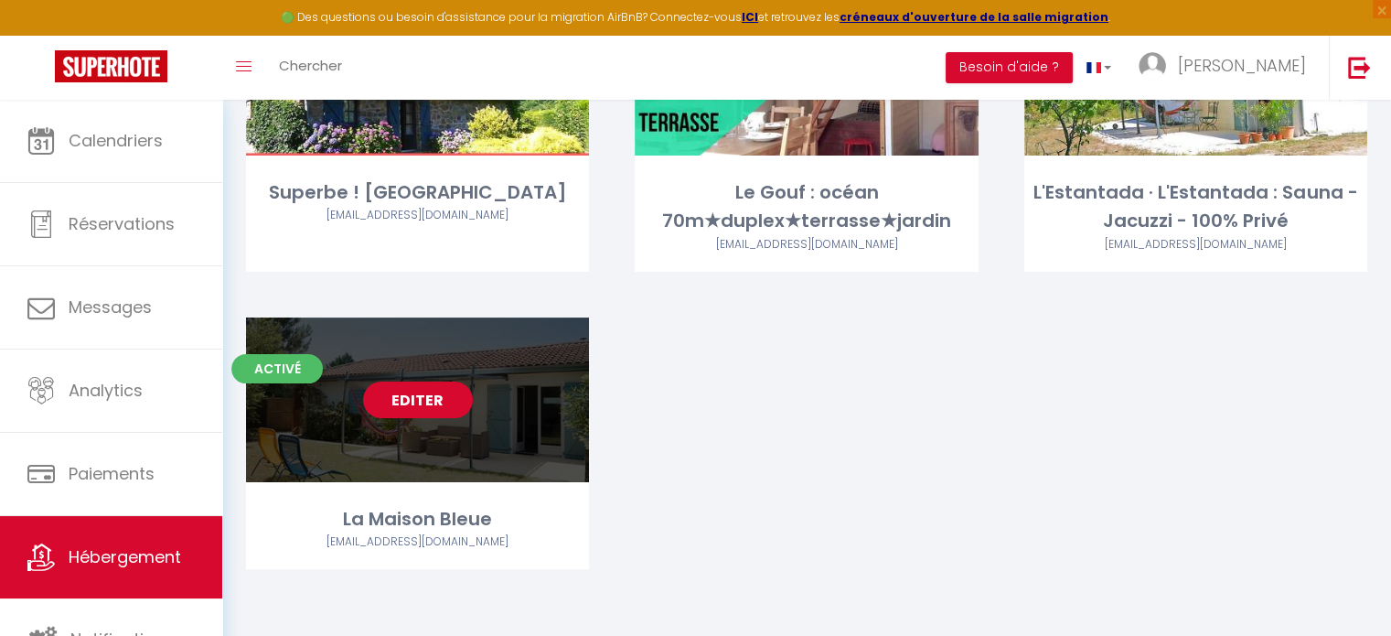
click at [436, 381] on link "Editer" at bounding box center [418, 399] width 110 height 37
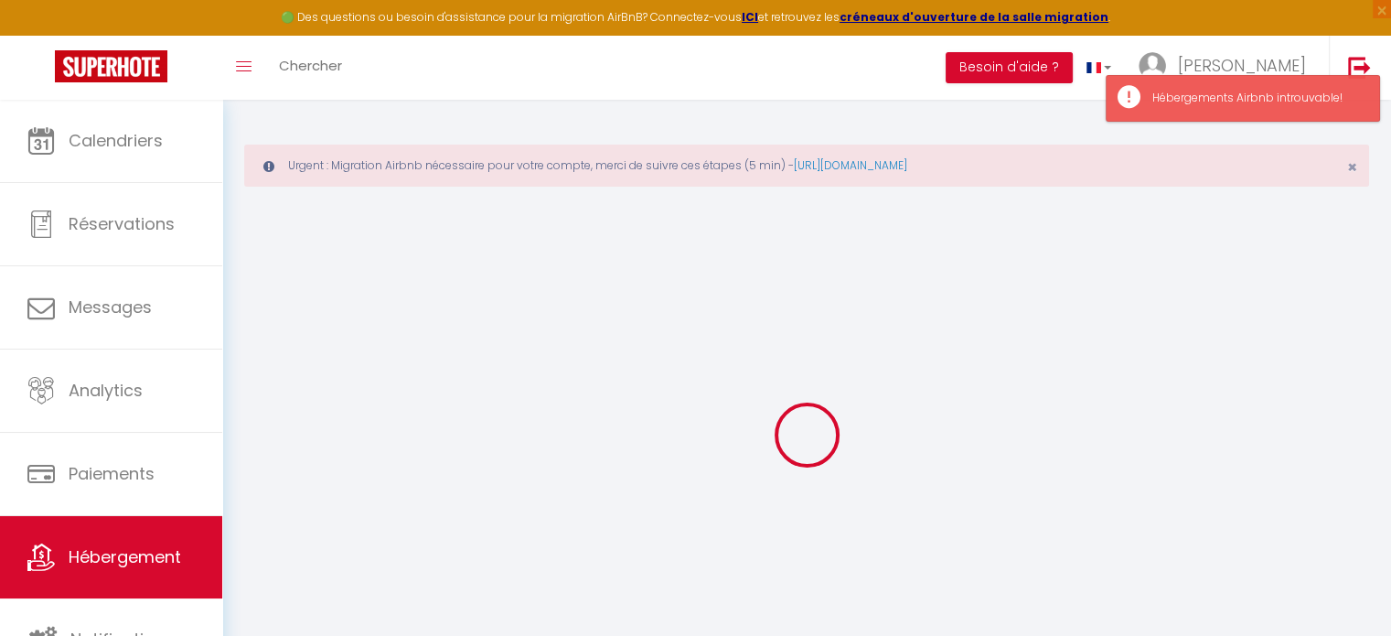
select select
checkbox input "false"
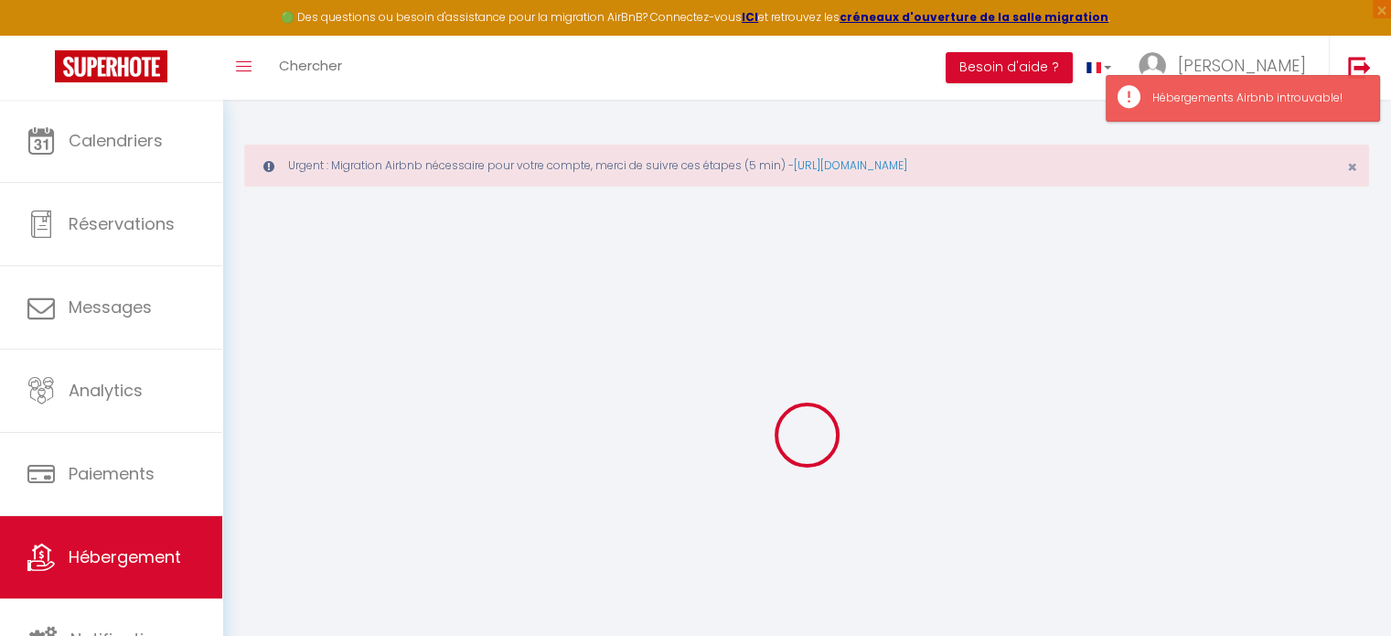
checkbox input "false"
select select
select select "17:00"
select select "23:45"
select select "11:00"
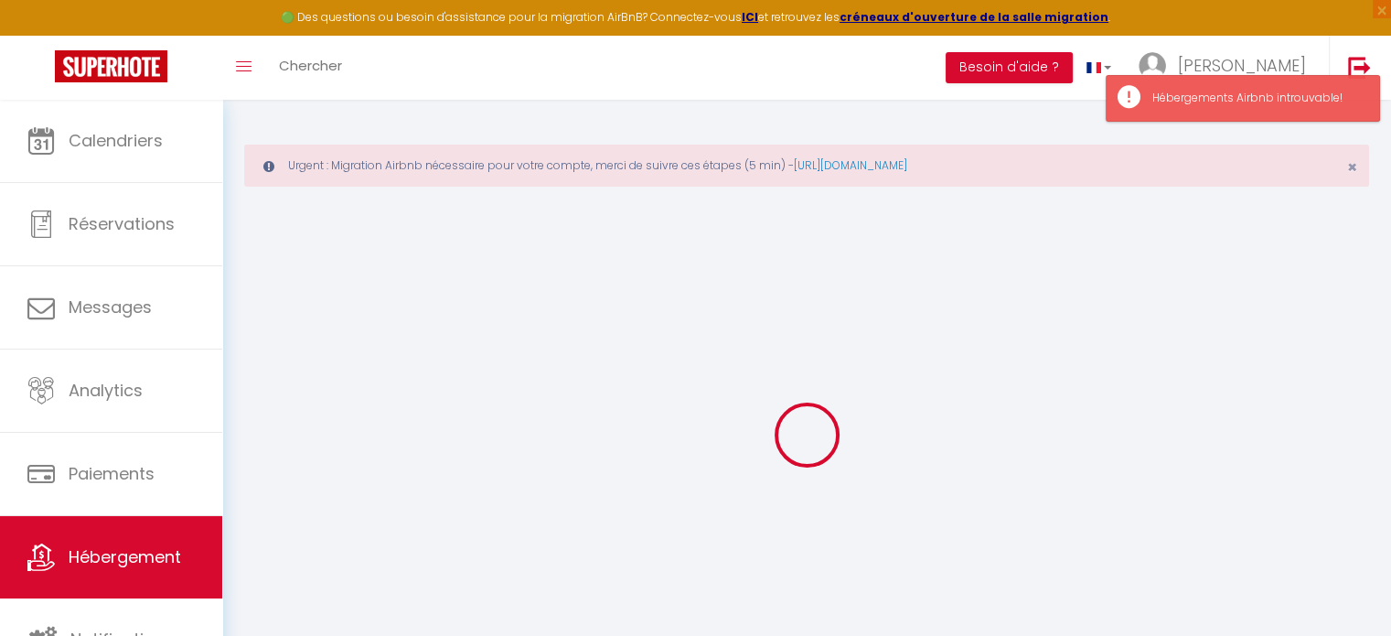
select select "30"
select select "120"
select select "+ 15 %"
select select "+ 20 %"
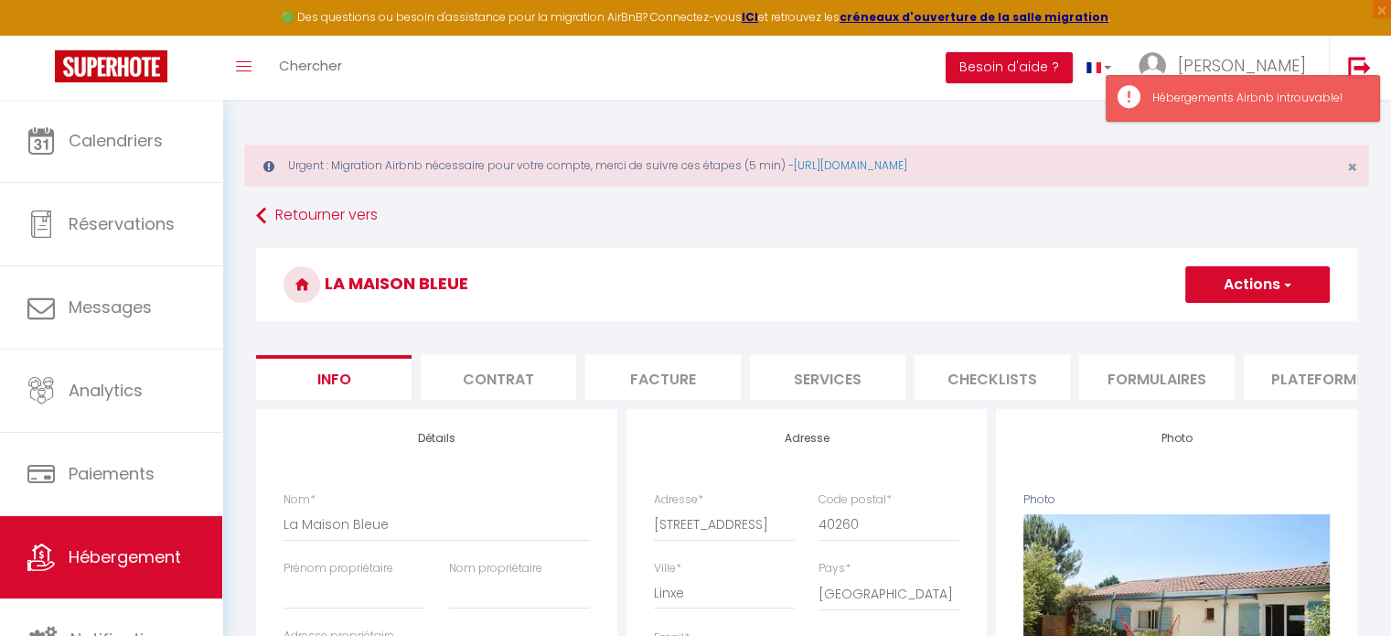
select select
checkbox input "false"
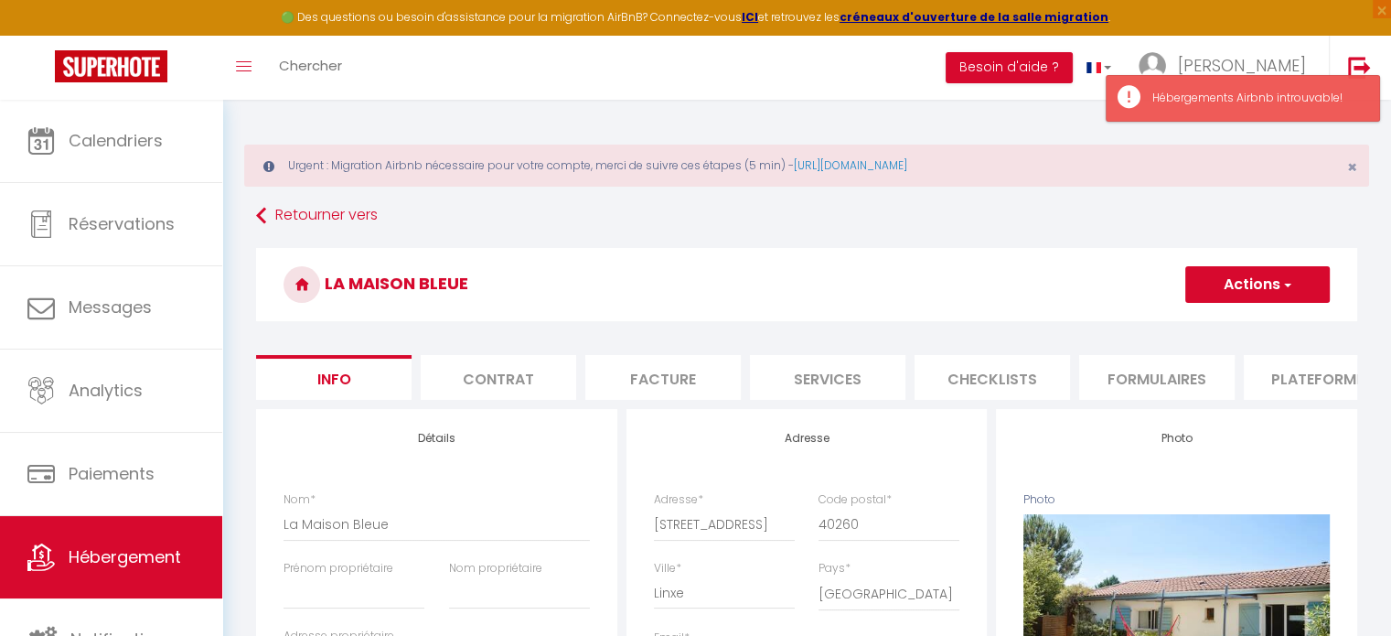
click at [1293, 378] on li "Plateformes" at bounding box center [1321, 377] width 155 height 45
select select
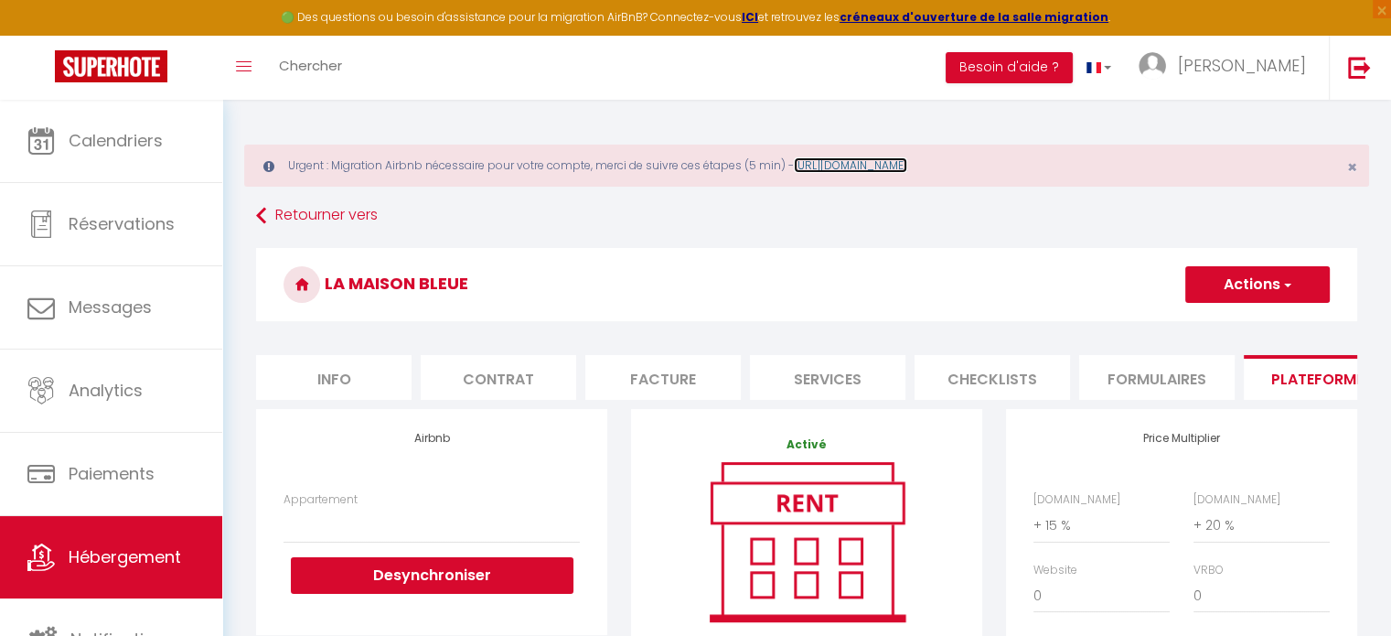
click at [875, 164] on link "[URL][DOMAIN_NAME]" at bounding box center [850, 165] width 113 height 16
click at [1349, 164] on span "×" at bounding box center [1352, 166] width 10 height 23
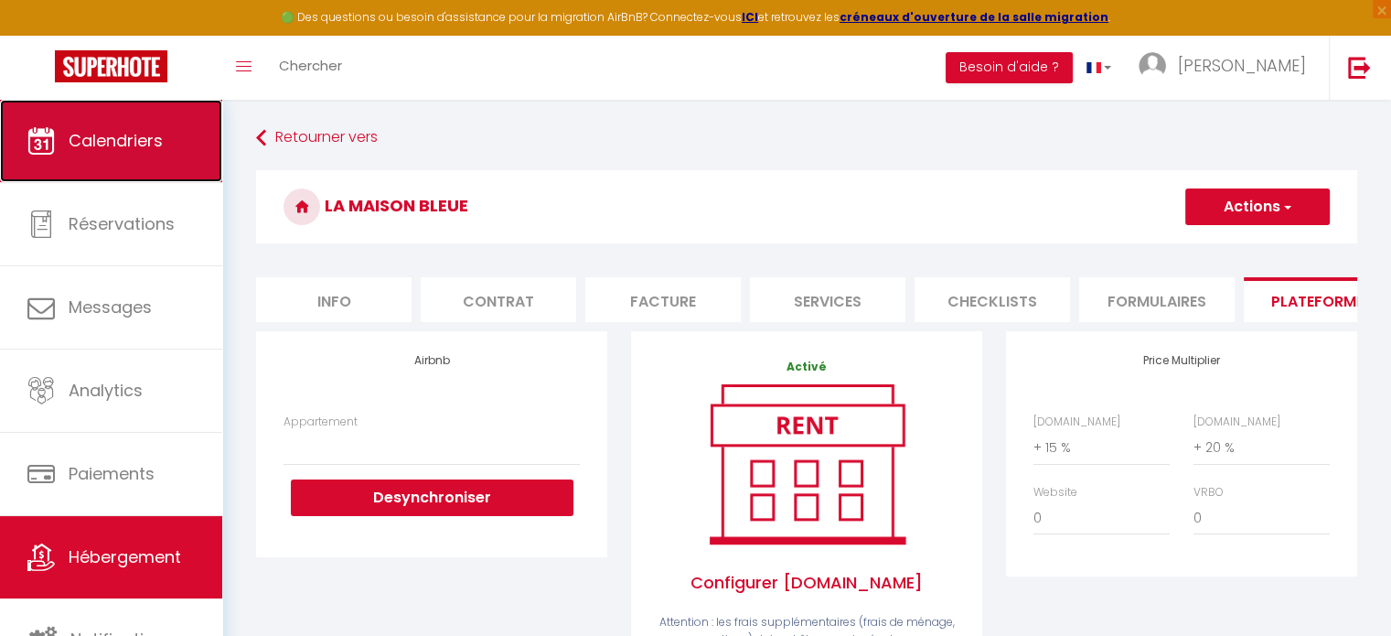
click at [114, 144] on span "Calendriers" at bounding box center [116, 140] width 94 height 23
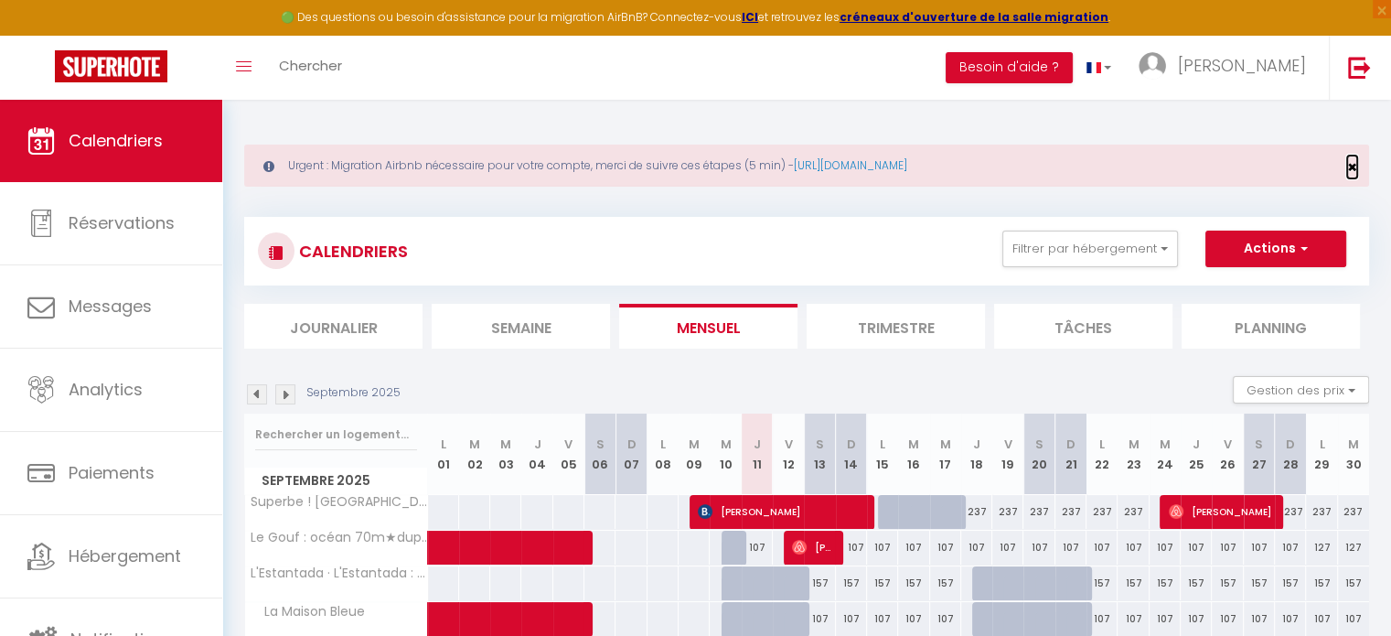
click at [1354, 163] on span "×" at bounding box center [1352, 166] width 10 height 23
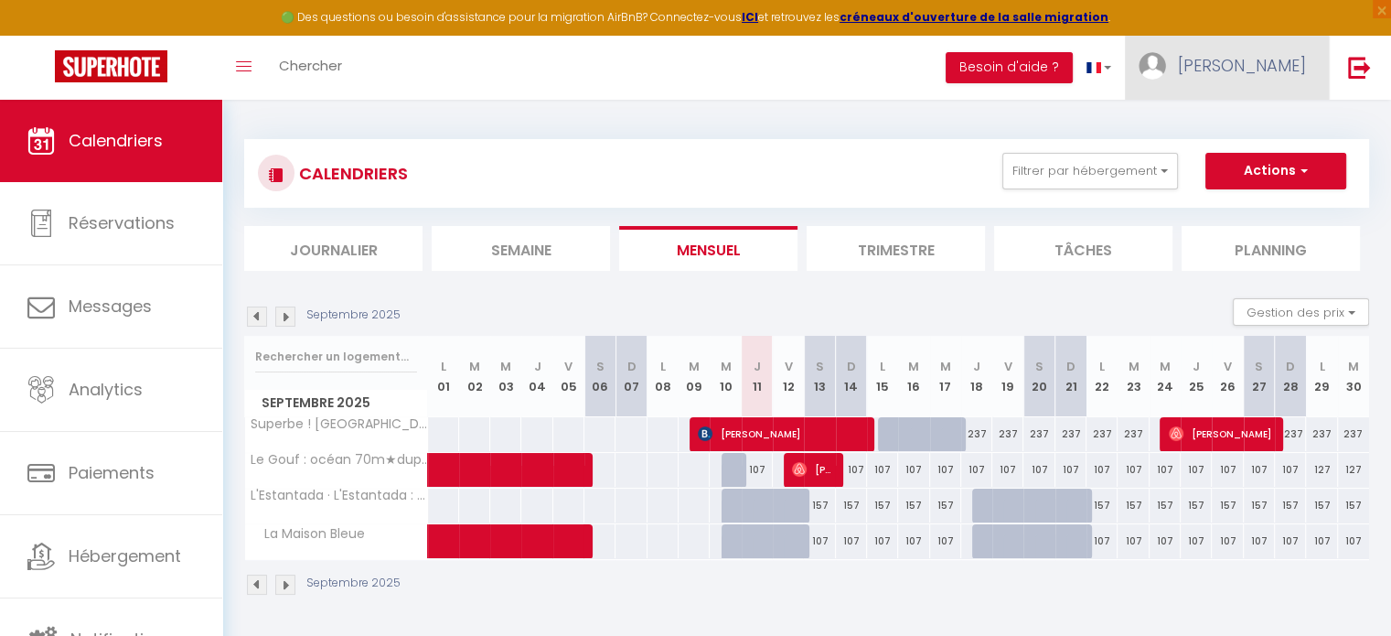
click at [1300, 67] on span "[PERSON_NAME]" at bounding box center [1242, 65] width 128 height 23
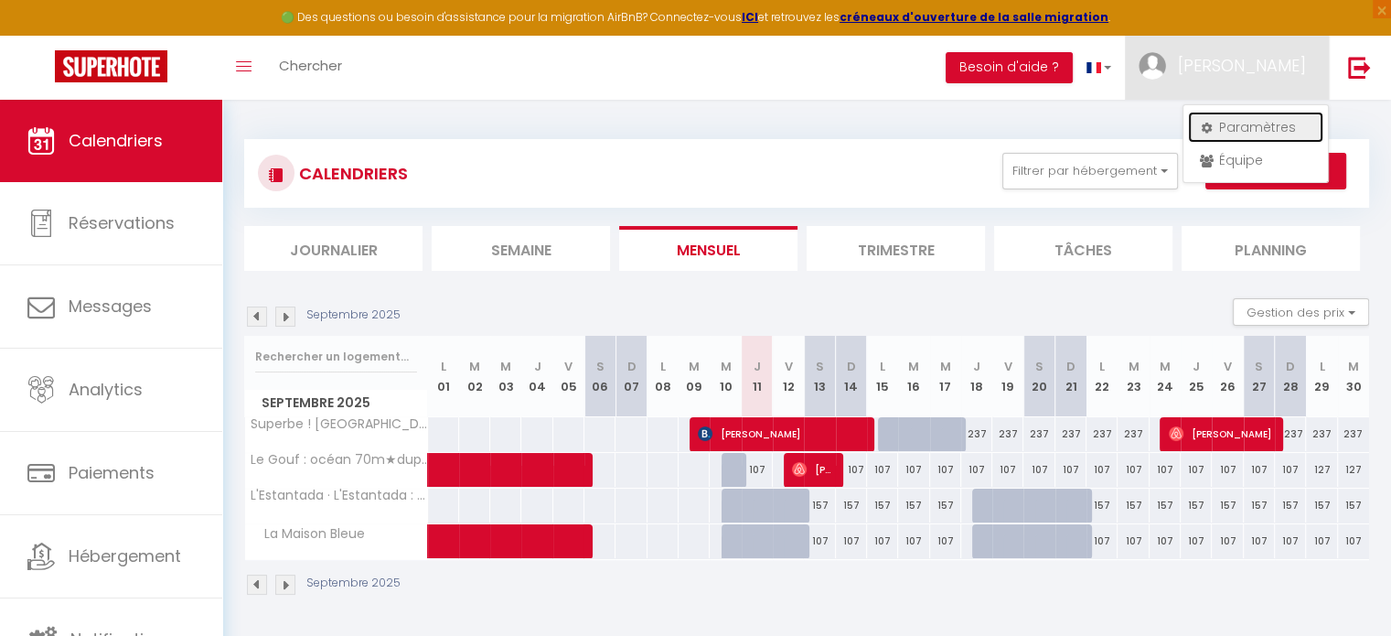
click at [1265, 127] on link "Paramètres" at bounding box center [1255, 127] width 135 height 31
select select "fr"
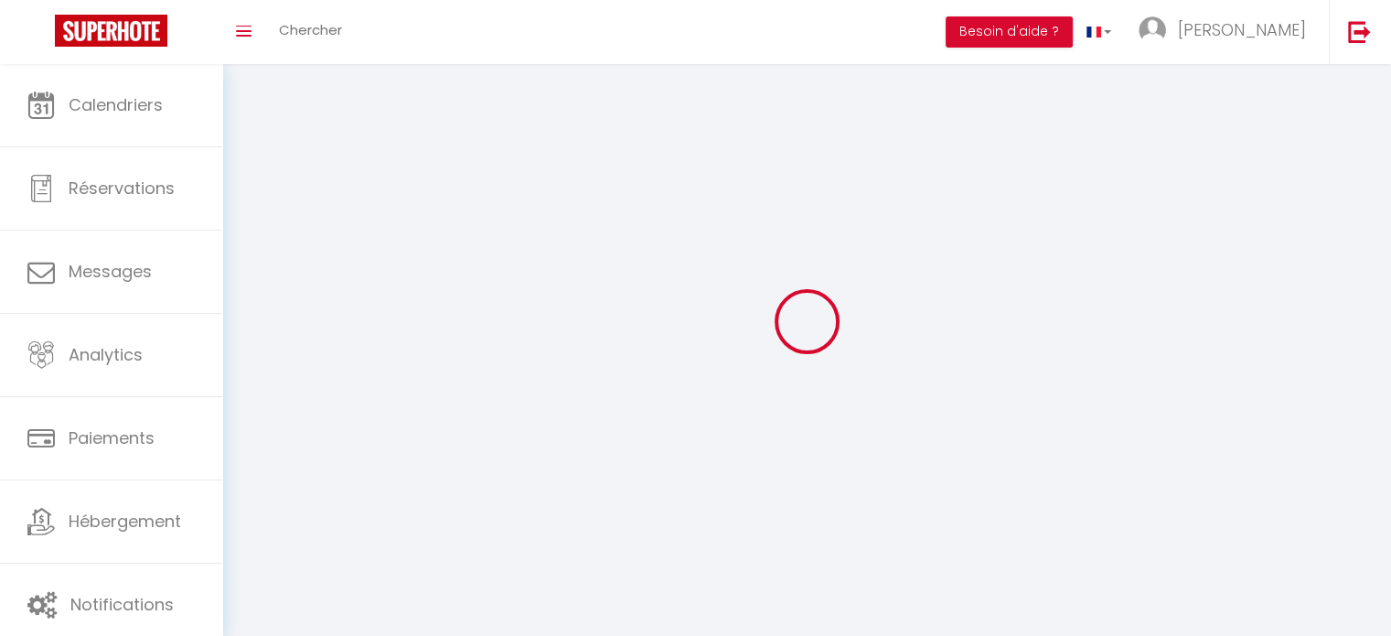
type input "[PERSON_NAME]"
type input "MOLIA"
type input "[PHONE_NUMBER]"
type input "[STREET_ADDRESS]"
type input "40260"
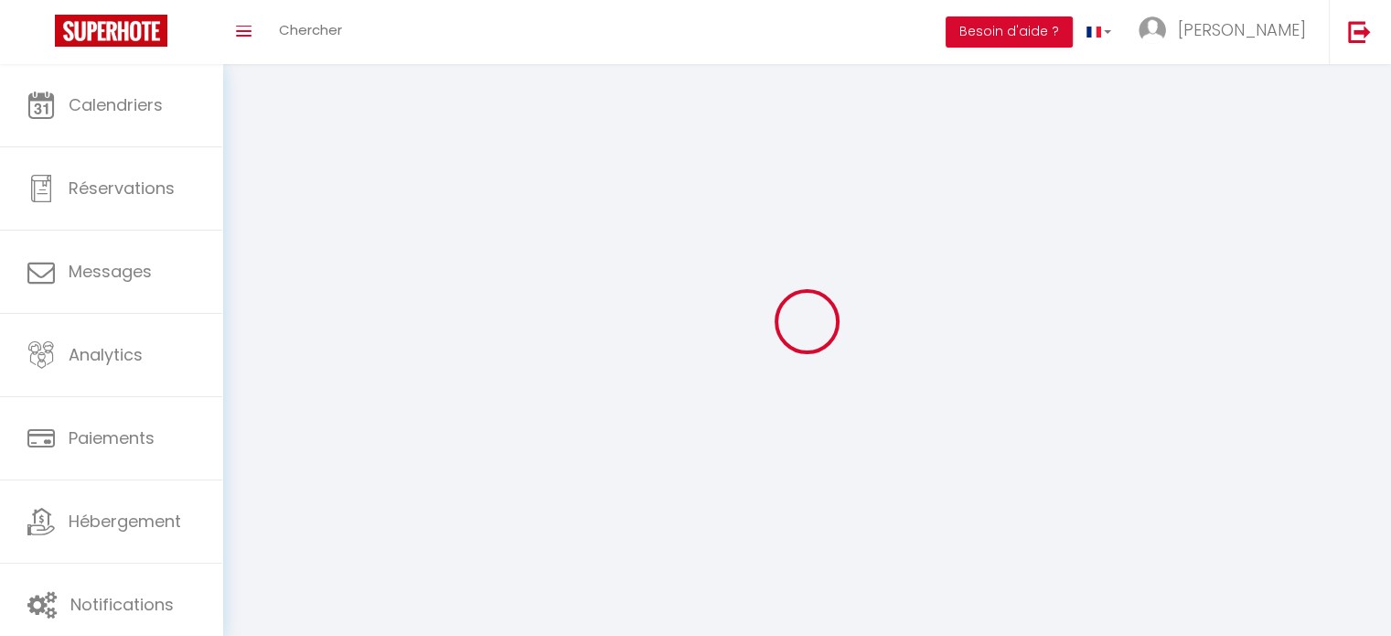
type input "Linxe"
type input "gr0ALYeEXkphZZqTJj6OiCDai"
type input "Fm1Bh3Jg41OcgcDFcaRhxFImd"
select select "28"
select select "fr"
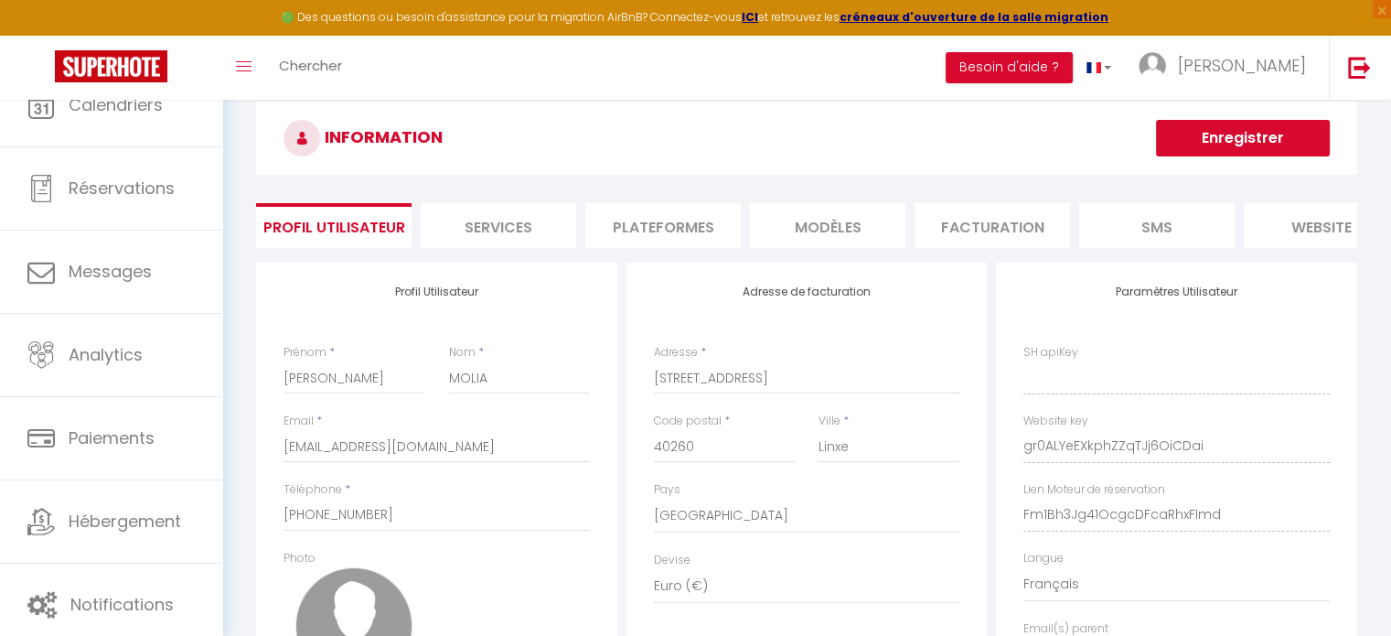
type input "gr0ALYeEXkphZZqTJj6OiCDai"
type input "Fm1Bh3Jg41OcgcDFcaRhxFImd"
type input "[URL][DOMAIN_NAME]"
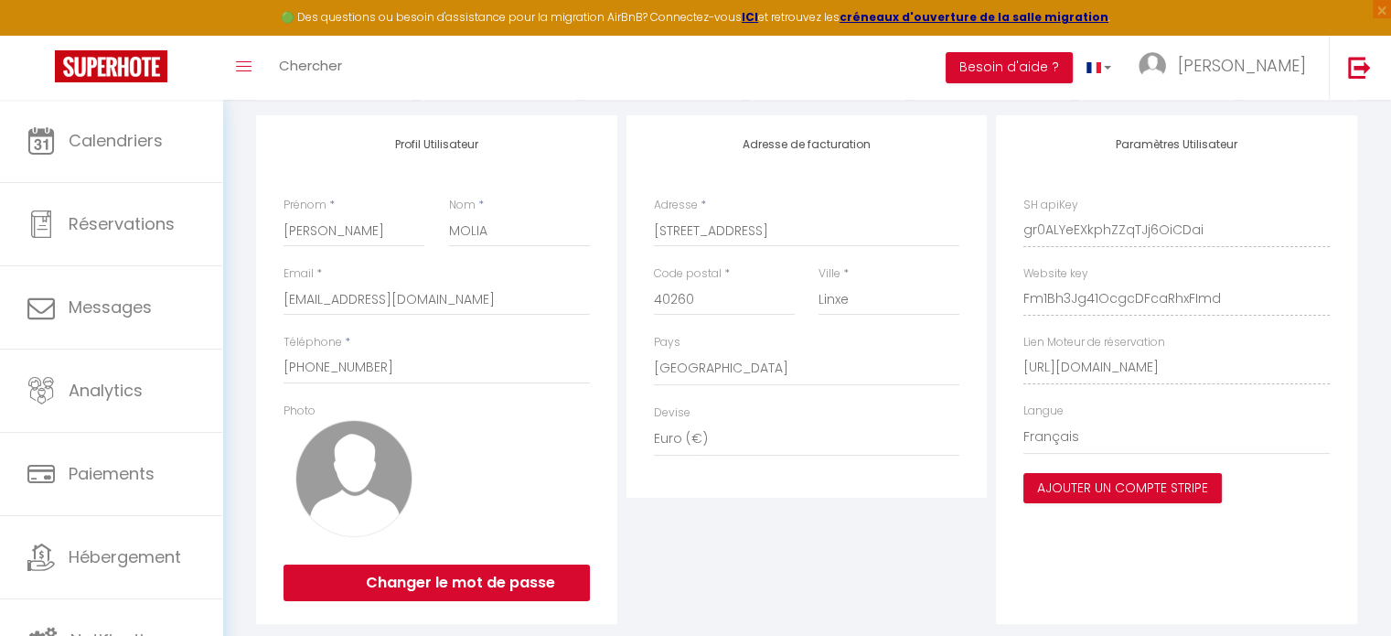
scroll to position [235, 0]
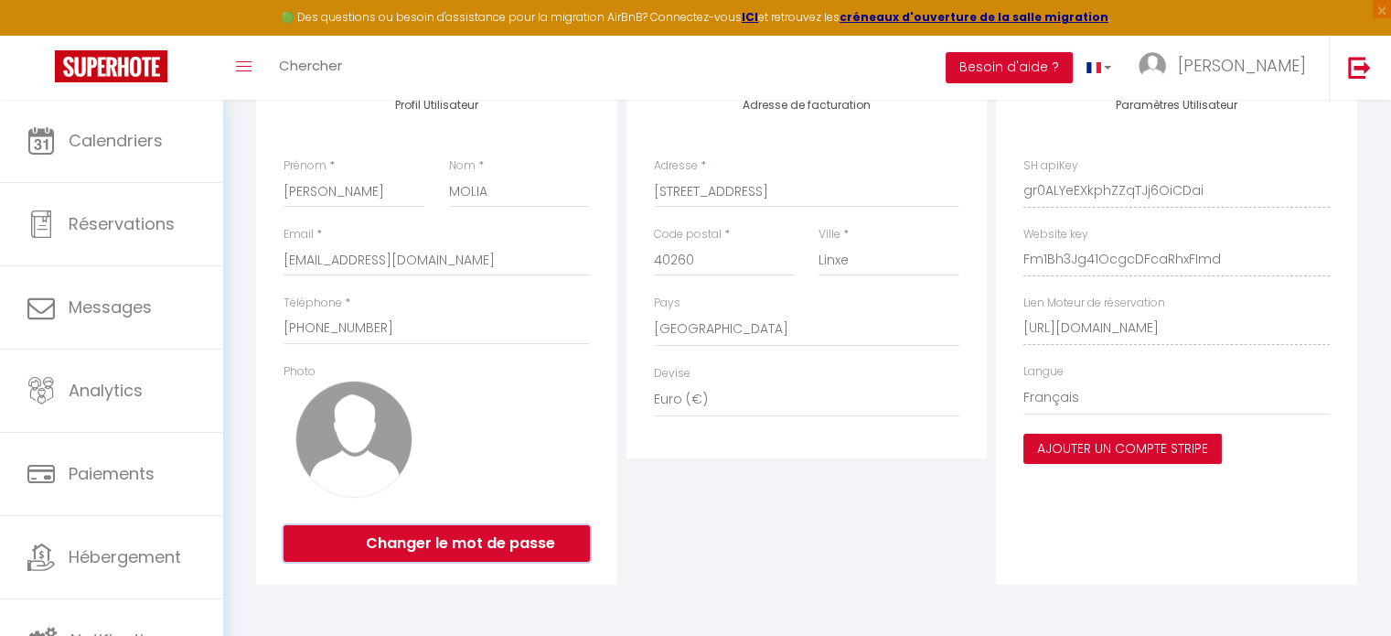
click at [513, 539] on button "Changer le mot de passe" at bounding box center [437, 543] width 306 height 37
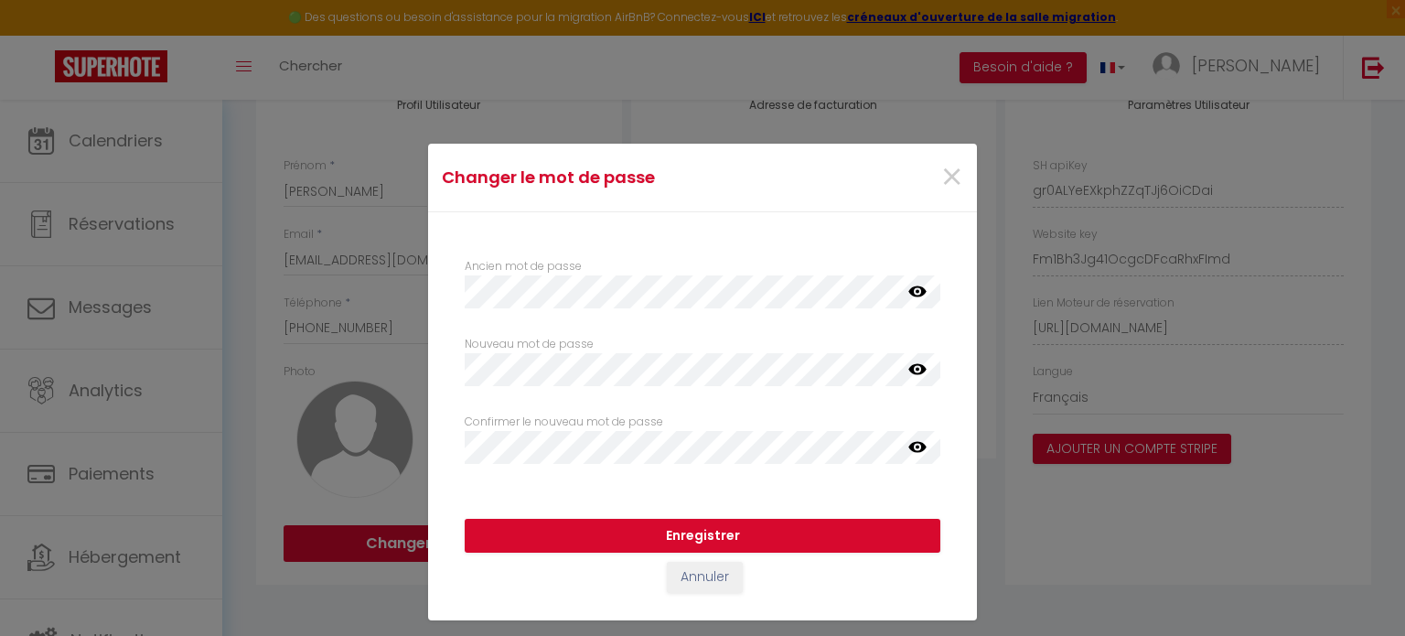
click at [918, 290] on icon at bounding box center [917, 292] width 18 height 18
click at [916, 370] on icon at bounding box center [917, 369] width 18 height 11
click at [796, 541] on button "Enregistrer" at bounding box center [703, 536] width 476 height 35
